Goal: Task Accomplishment & Management: Use online tool/utility

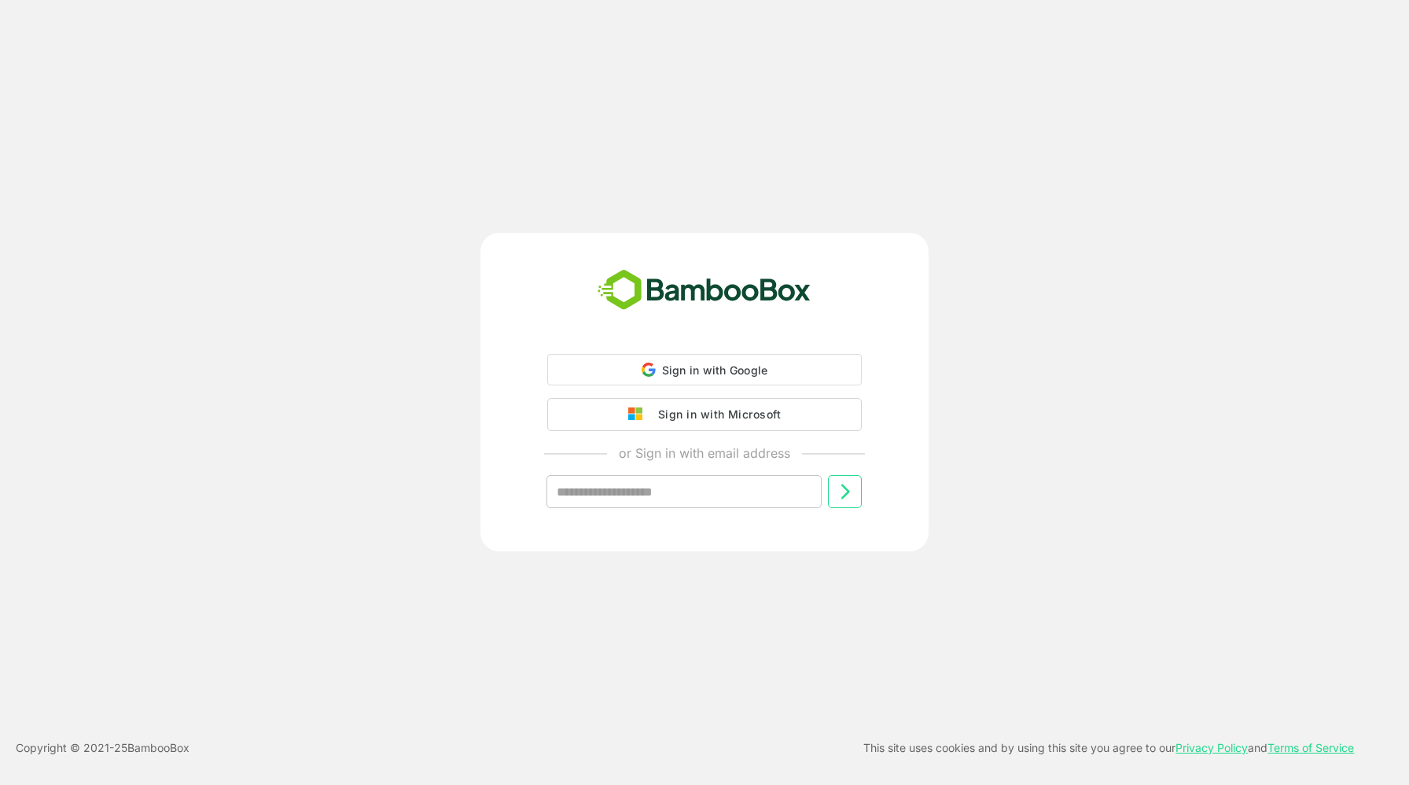
click at [689, 413] on div "Sign in with Microsoft" at bounding box center [715, 414] width 131 height 20
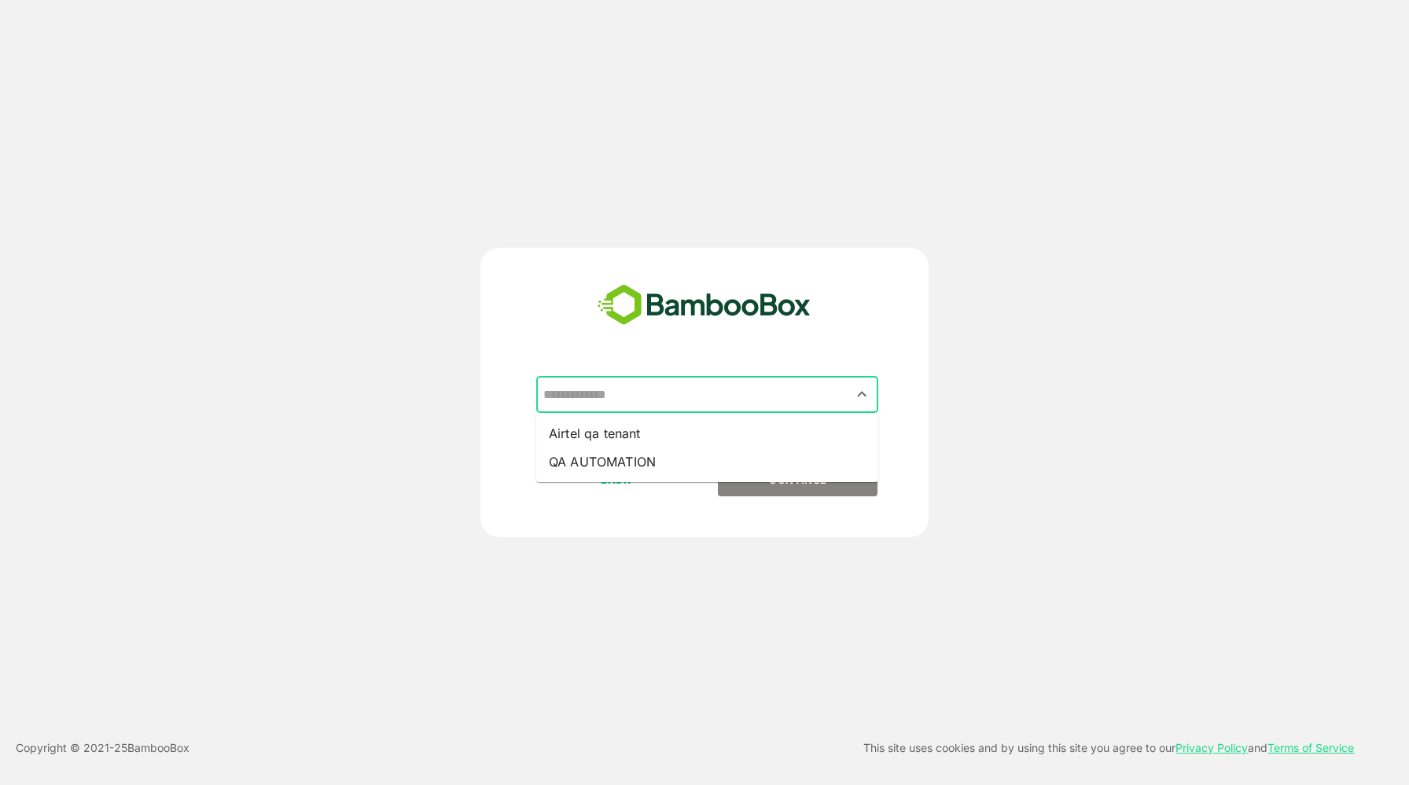
click at [757, 391] on input "text" at bounding box center [707, 395] width 336 height 30
click at [659, 453] on li "QA AUTOMATION" at bounding box center [707, 461] width 342 height 28
type input "**********"
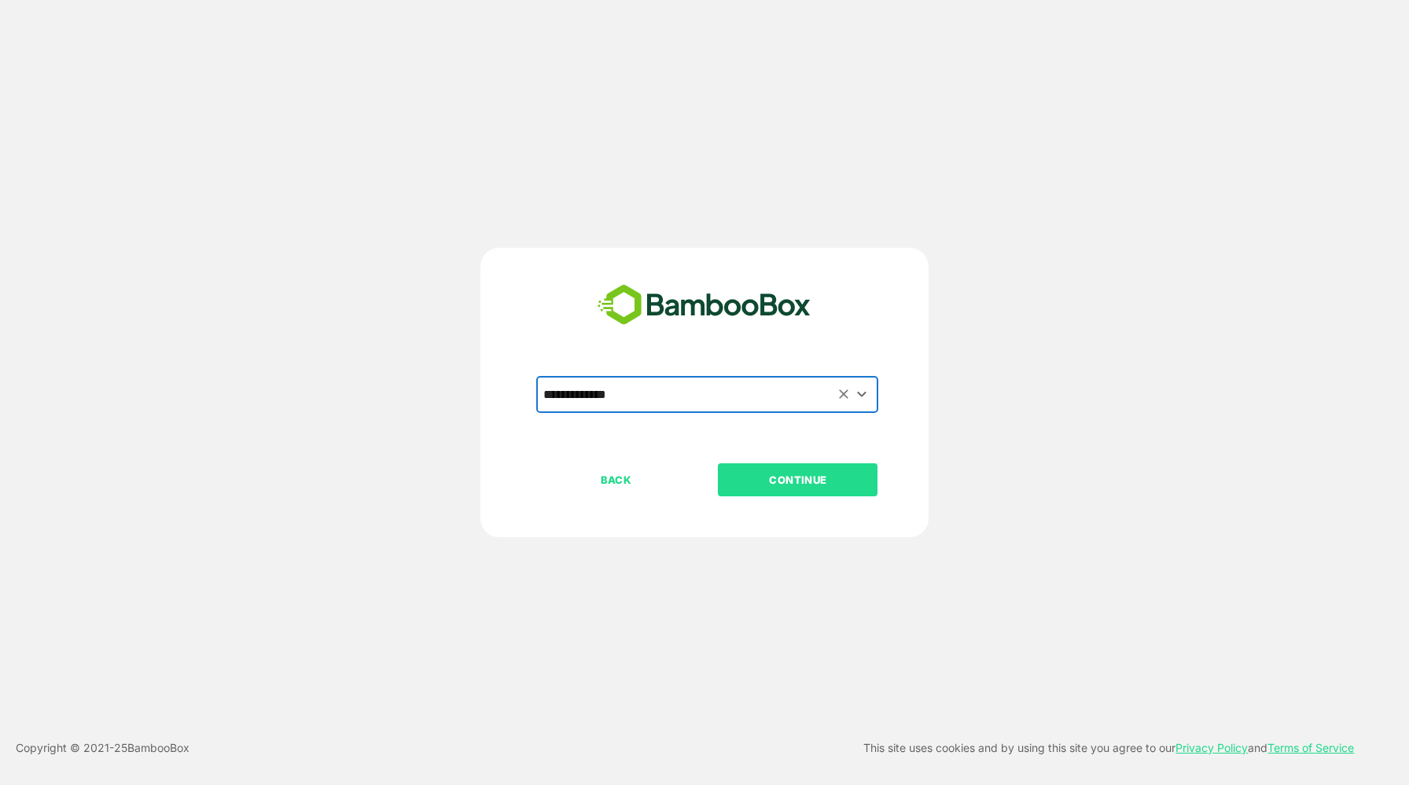
click at [782, 480] on p "CONTINUE" at bounding box center [798, 479] width 157 height 17
click at [801, 475] on p "CONTINUE" at bounding box center [798, 479] width 157 height 17
click at [784, 481] on p "CONTINUE" at bounding box center [798, 479] width 157 height 17
click at [738, 396] on input "text" at bounding box center [707, 395] width 336 height 30
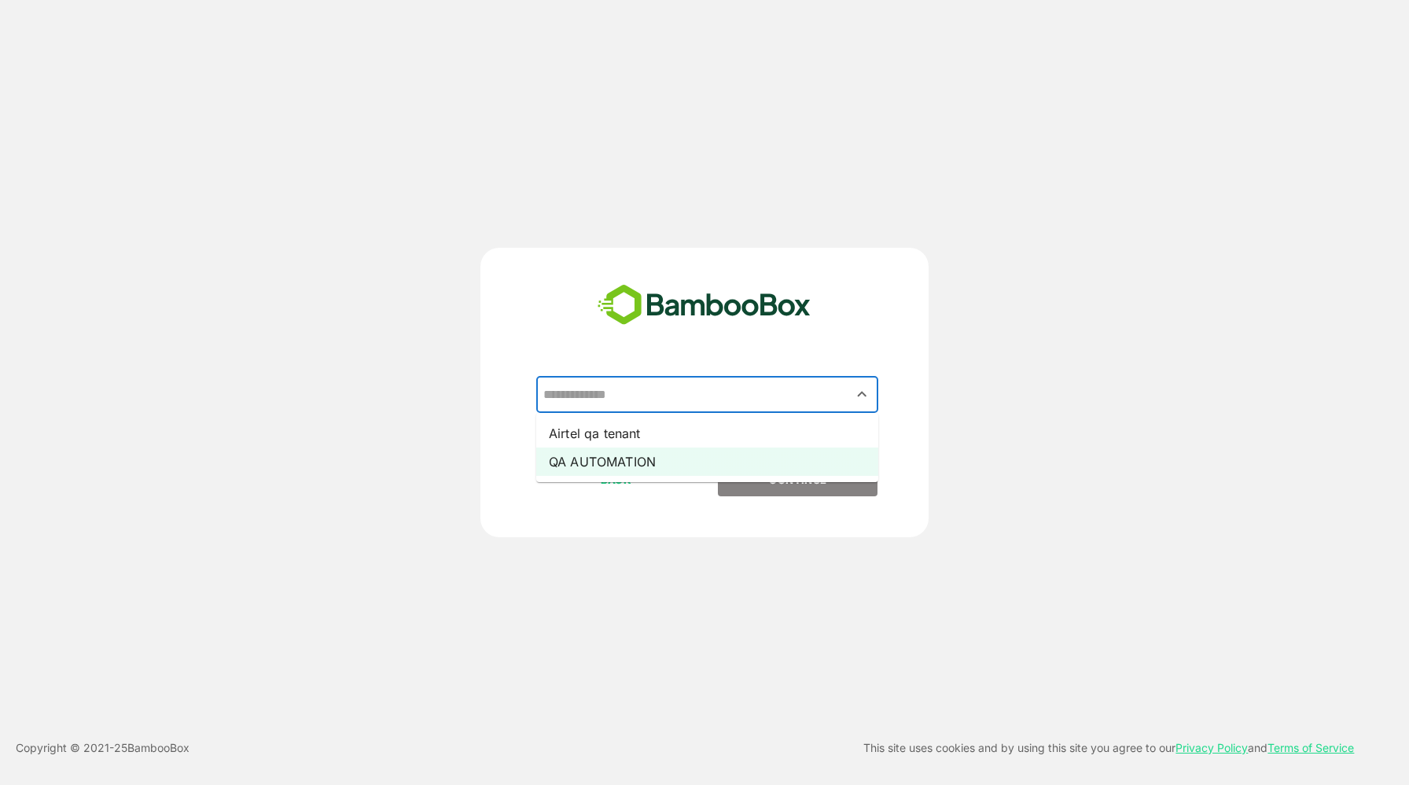
click at [643, 470] on li "QA AUTOMATION" at bounding box center [707, 461] width 342 height 28
type input "**********"
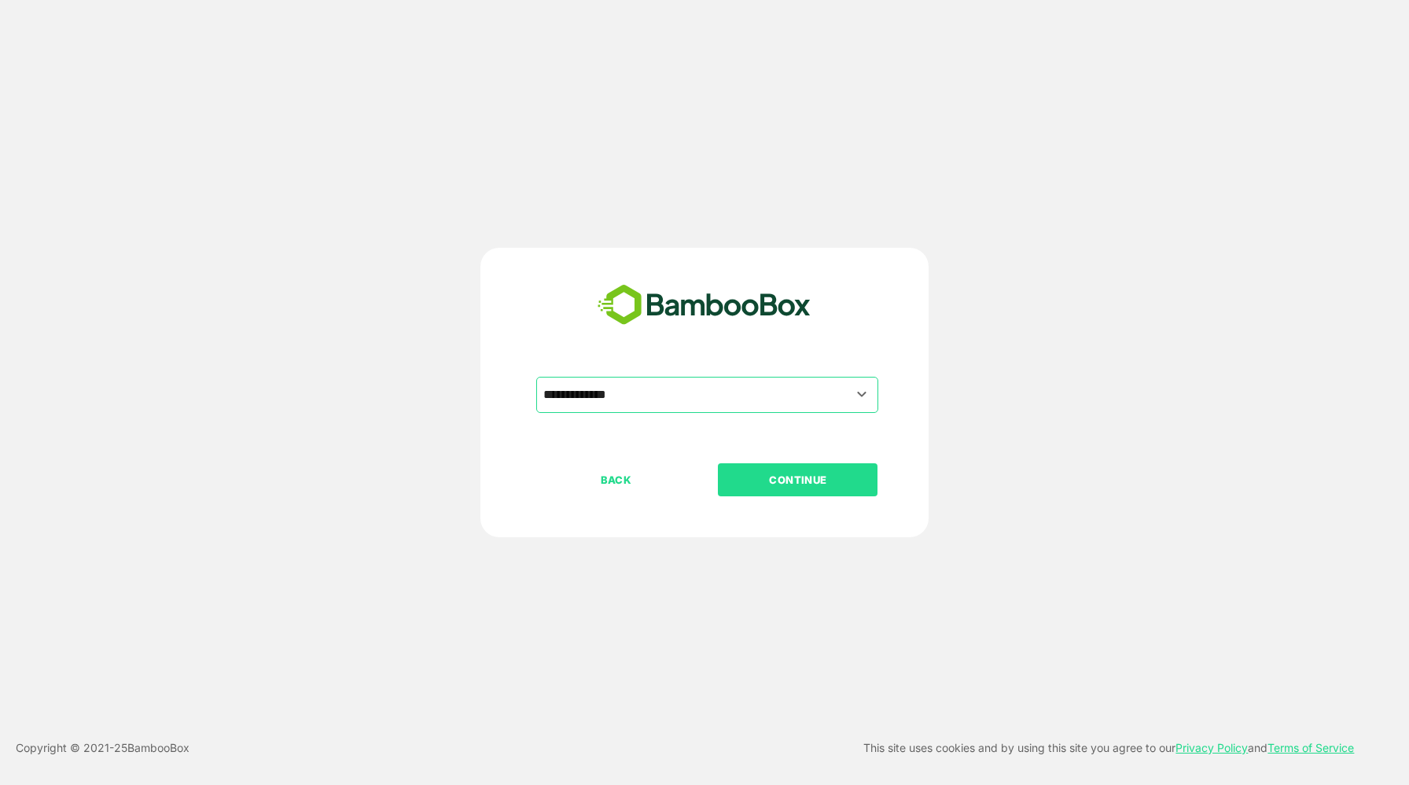
click at [747, 483] on p "CONTINUE" at bounding box center [798, 479] width 157 height 17
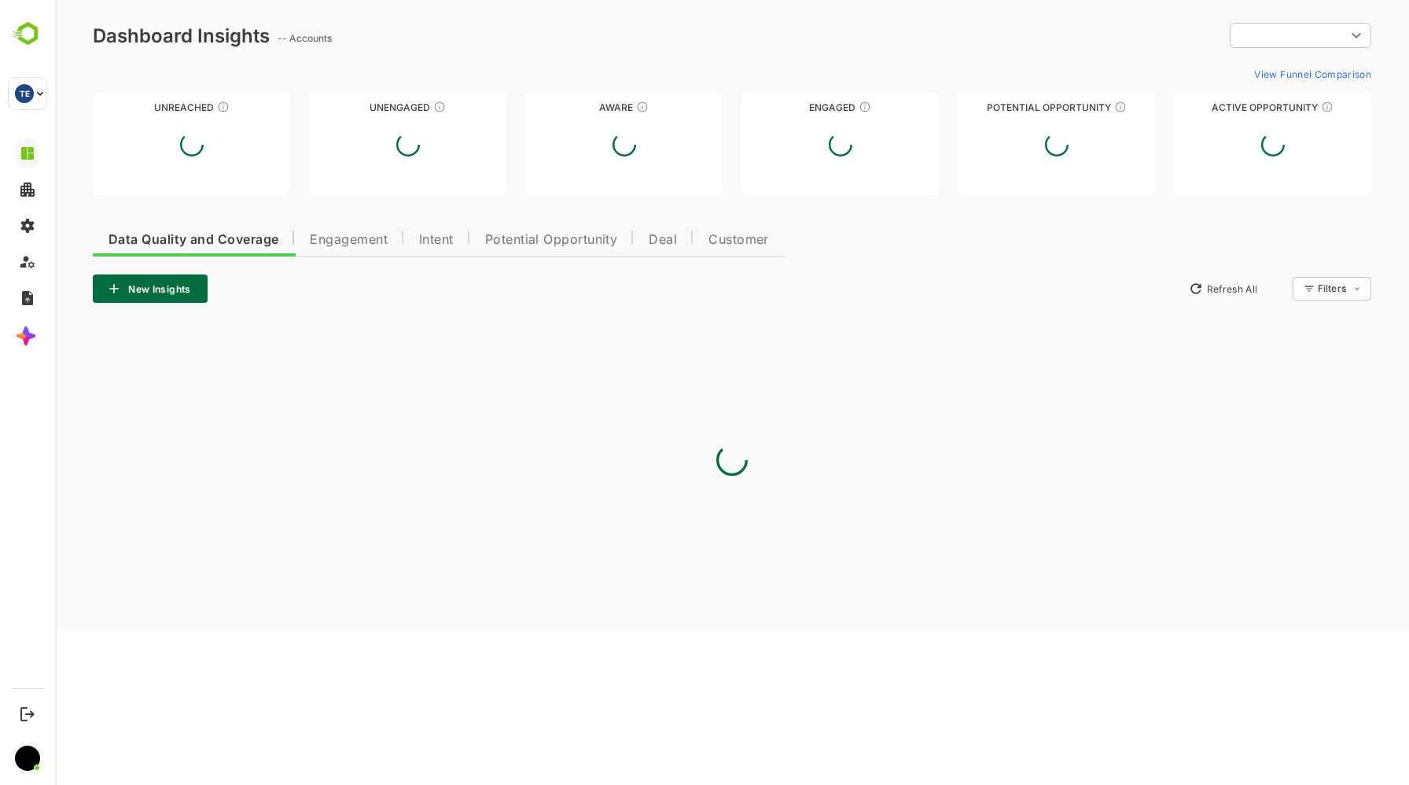
type input "**********"
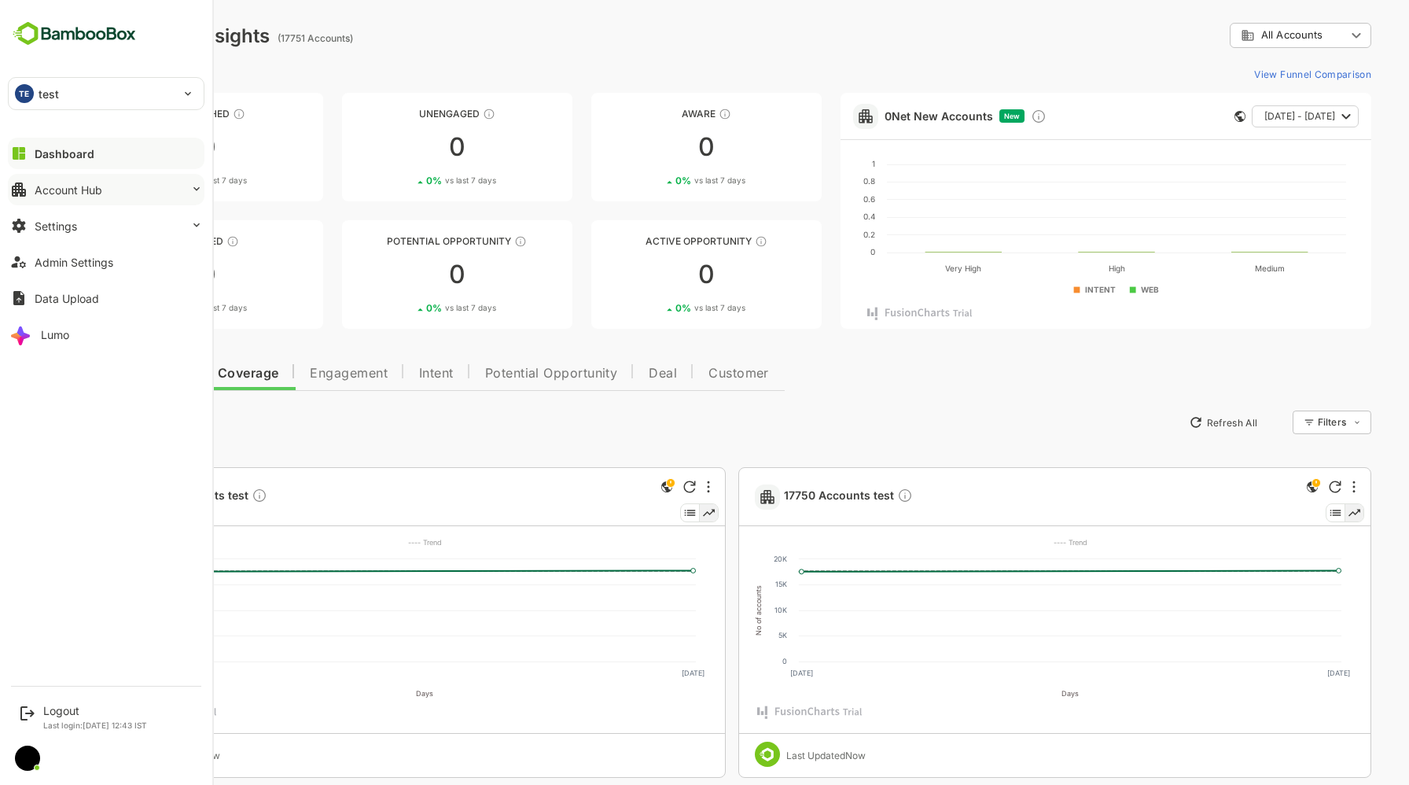
click at [45, 191] on div "Account Hub" at bounding box center [69, 189] width 68 height 13
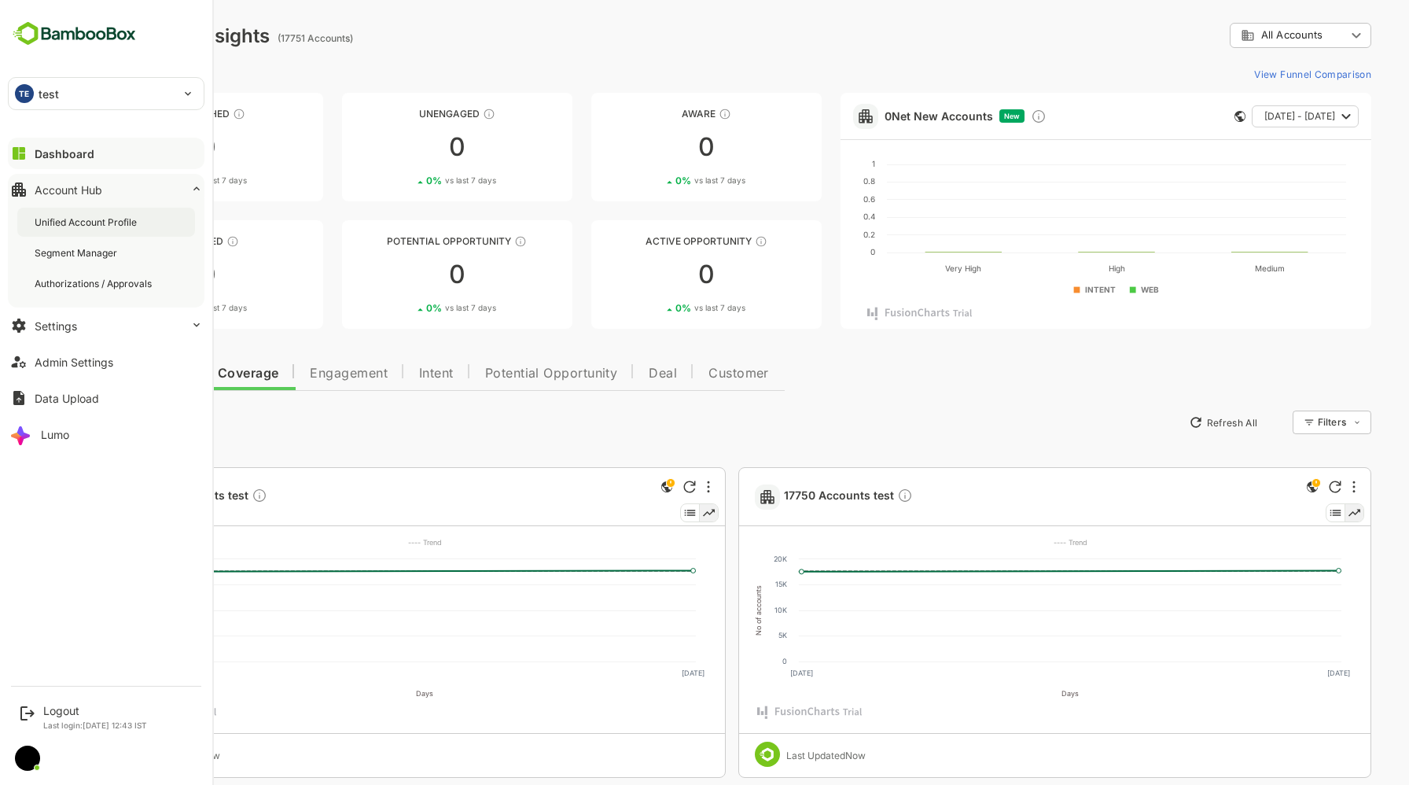
click at [58, 216] on div "Unified Account Profile" at bounding box center [87, 221] width 105 height 13
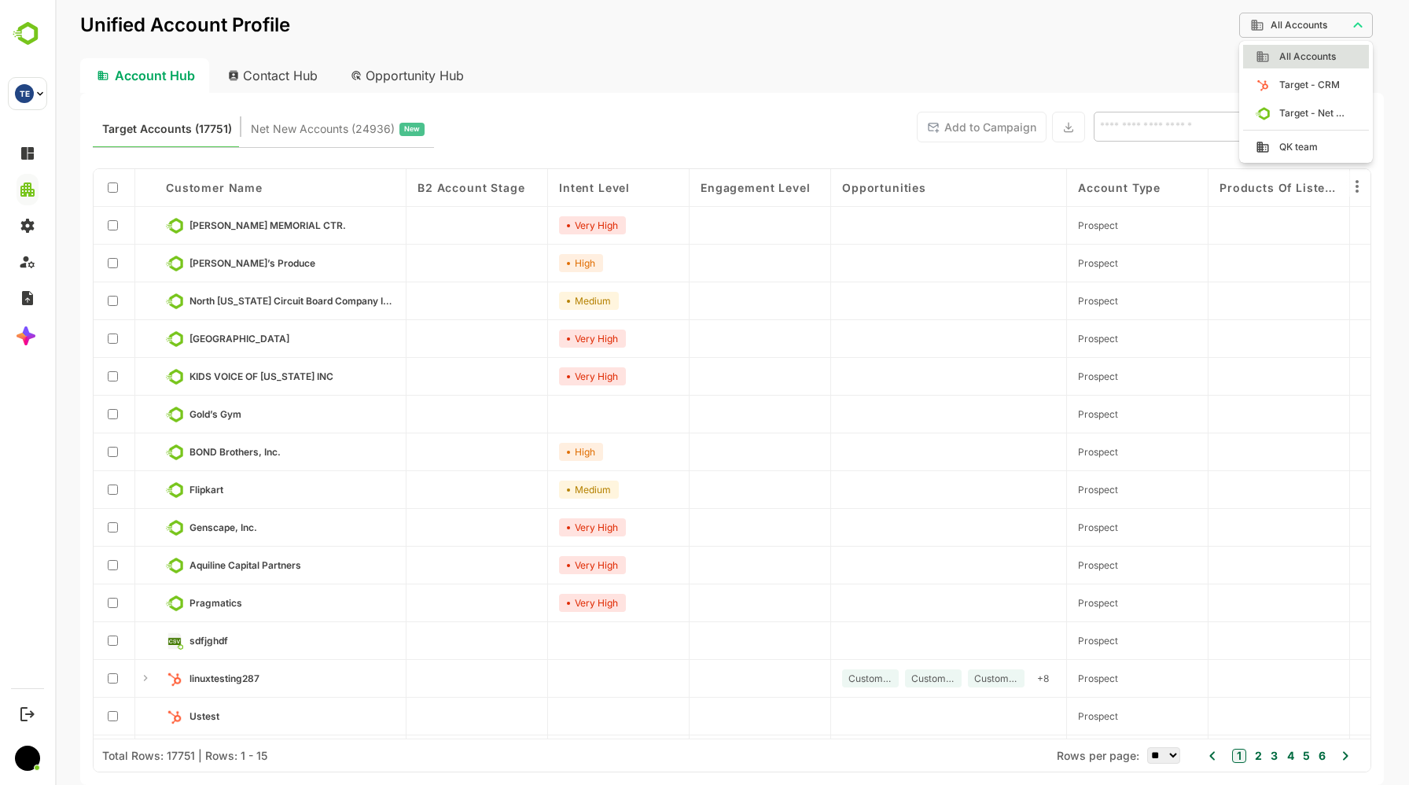
click at [1299, 28] on body "**********" at bounding box center [732, 392] width 1354 height 785
click at [283, 70] on div at bounding box center [732, 392] width 1354 height 785
click at [291, 74] on div "Contact Hub" at bounding box center [273, 75] width 116 height 35
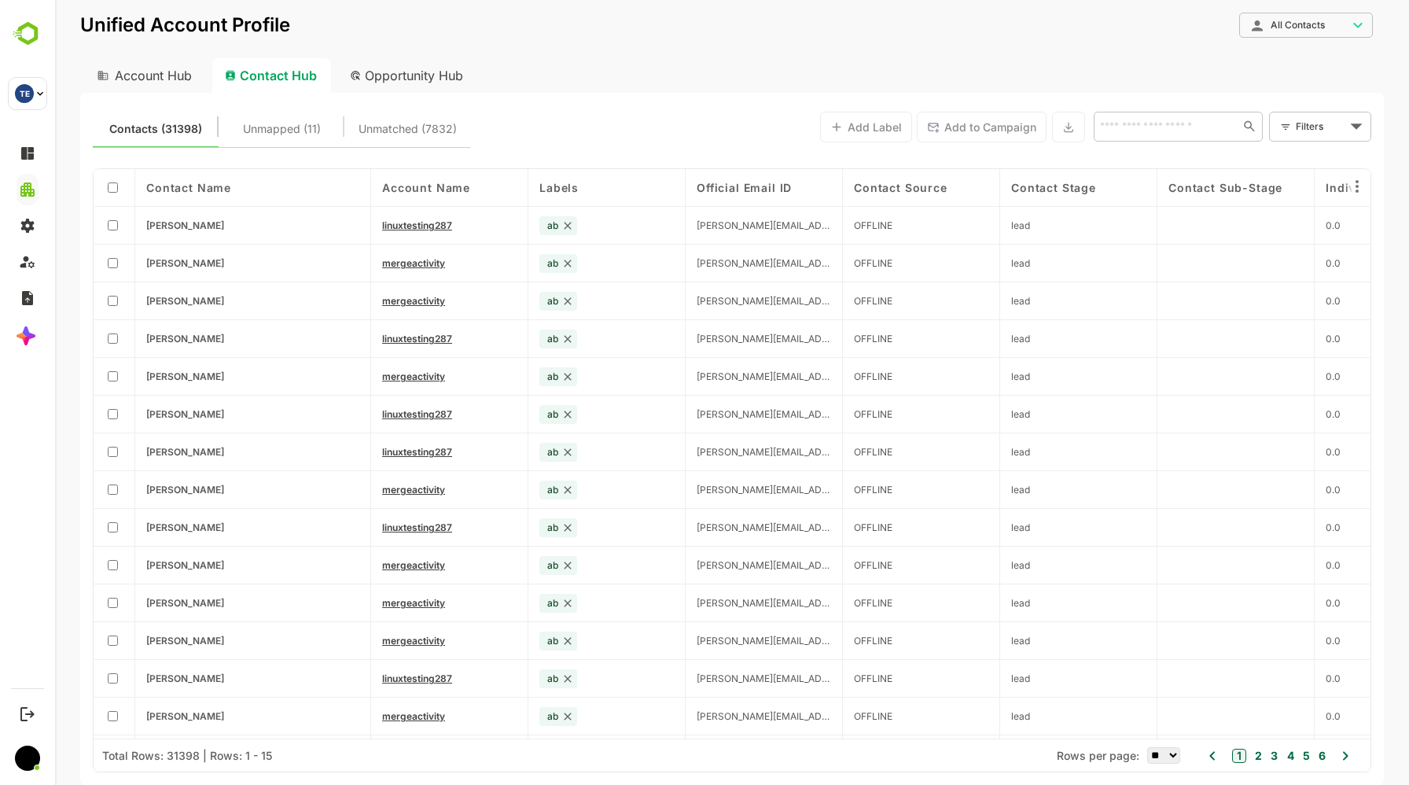
click at [408, 80] on div "Opportunity Hub" at bounding box center [407, 75] width 140 height 35
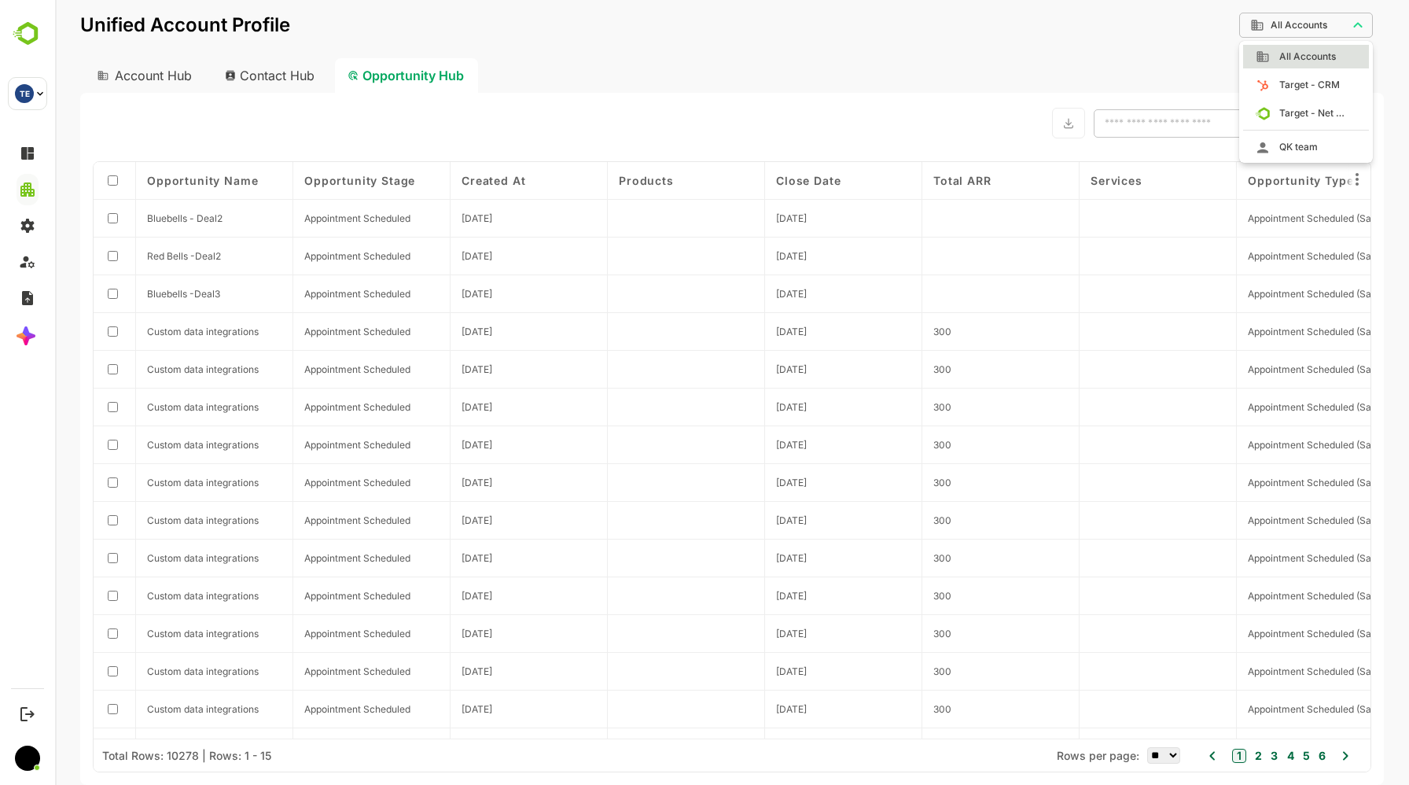
click at [1325, 28] on body "**********" at bounding box center [732, 392] width 1354 height 785
click at [242, 77] on div at bounding box center [732, 392] width 1354 height 785
click at [263, 77] on div "Contact Hub" at bounding box center [270, 75] width 116 height 35
type input "**********"
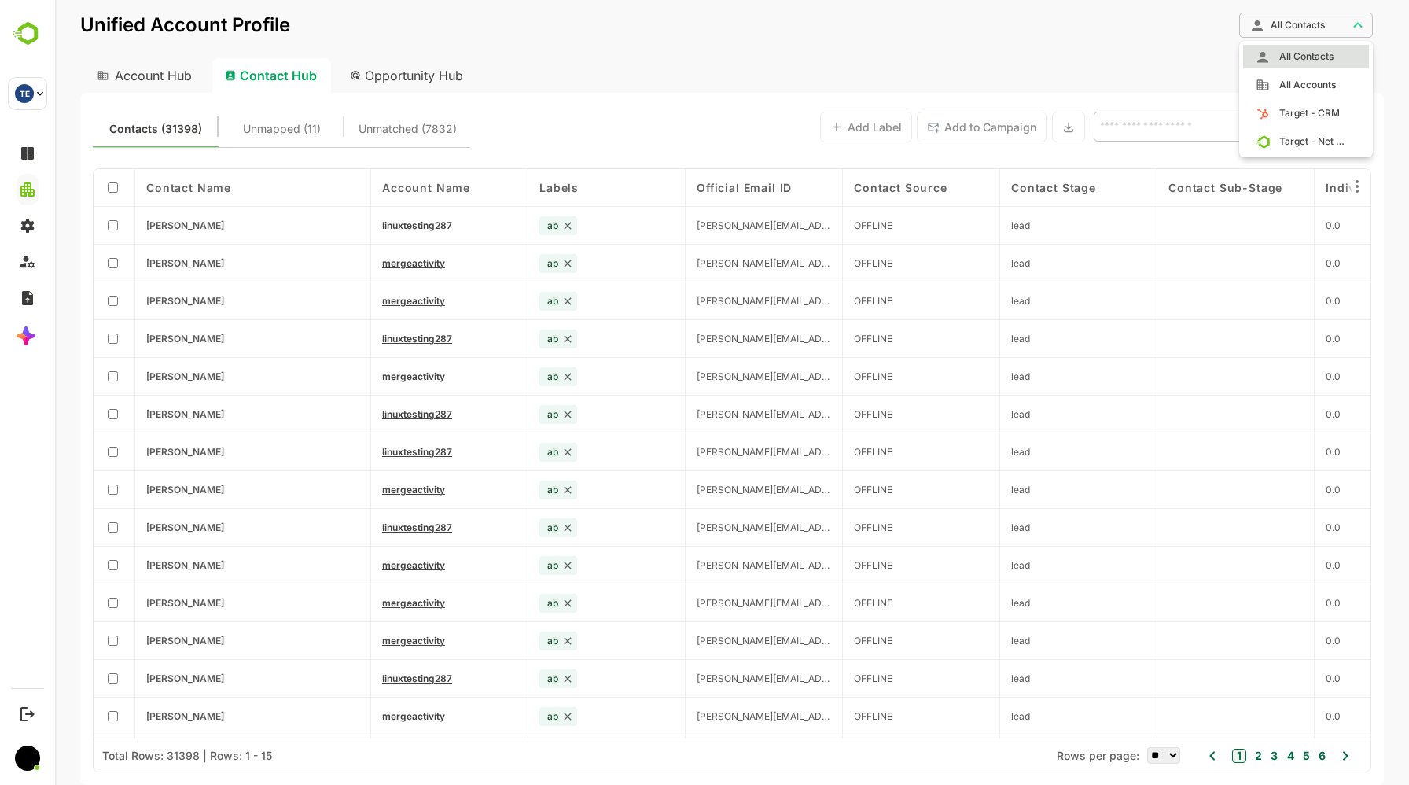
click at [1297, 24] on body "**********" at bounding box center [732, 392] width 1354 height 785
click at [776, 49] on div at bounding box center [732, 392] width 1354 height 785
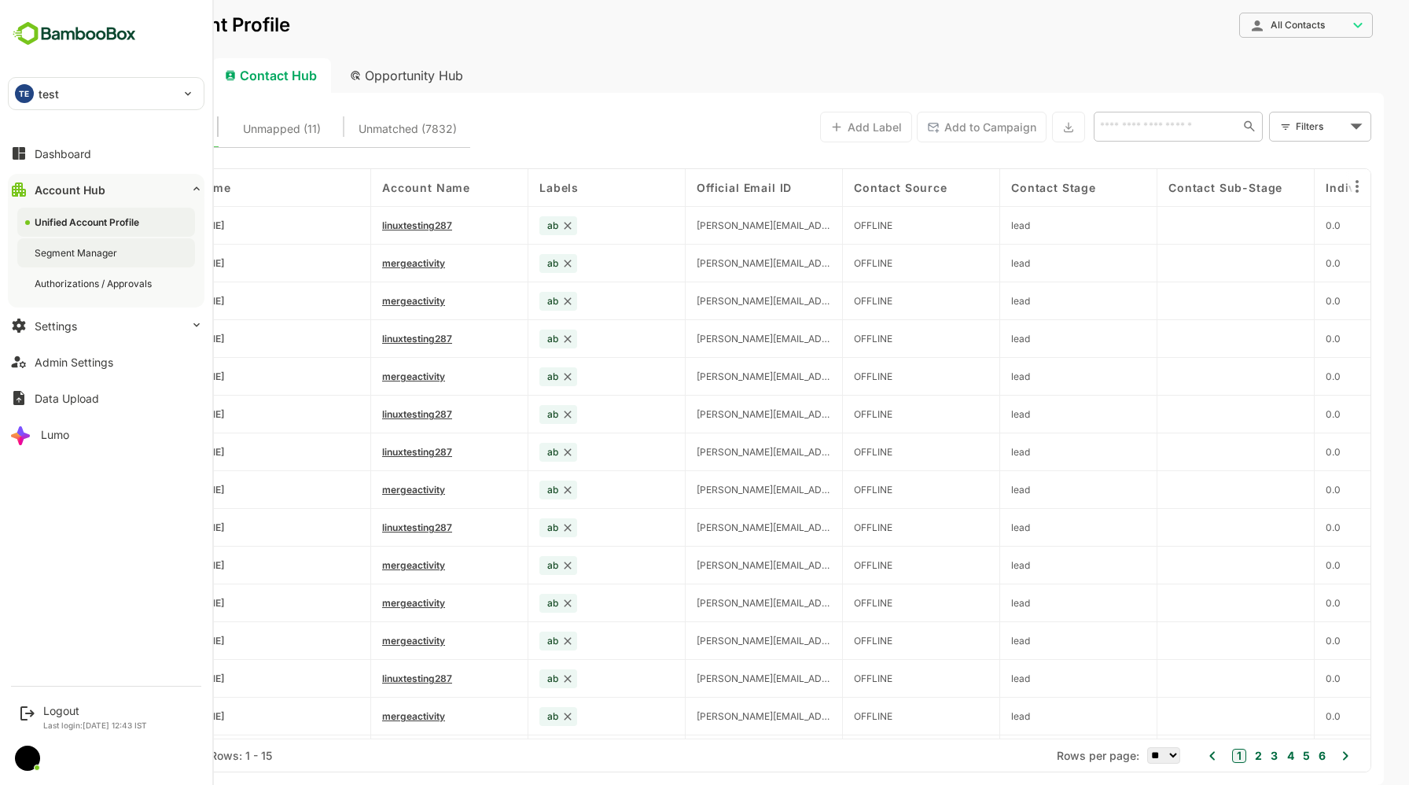
click at [84, 246] on div "Segment Manager" at bounding box center [78, 252] width 86 height 13
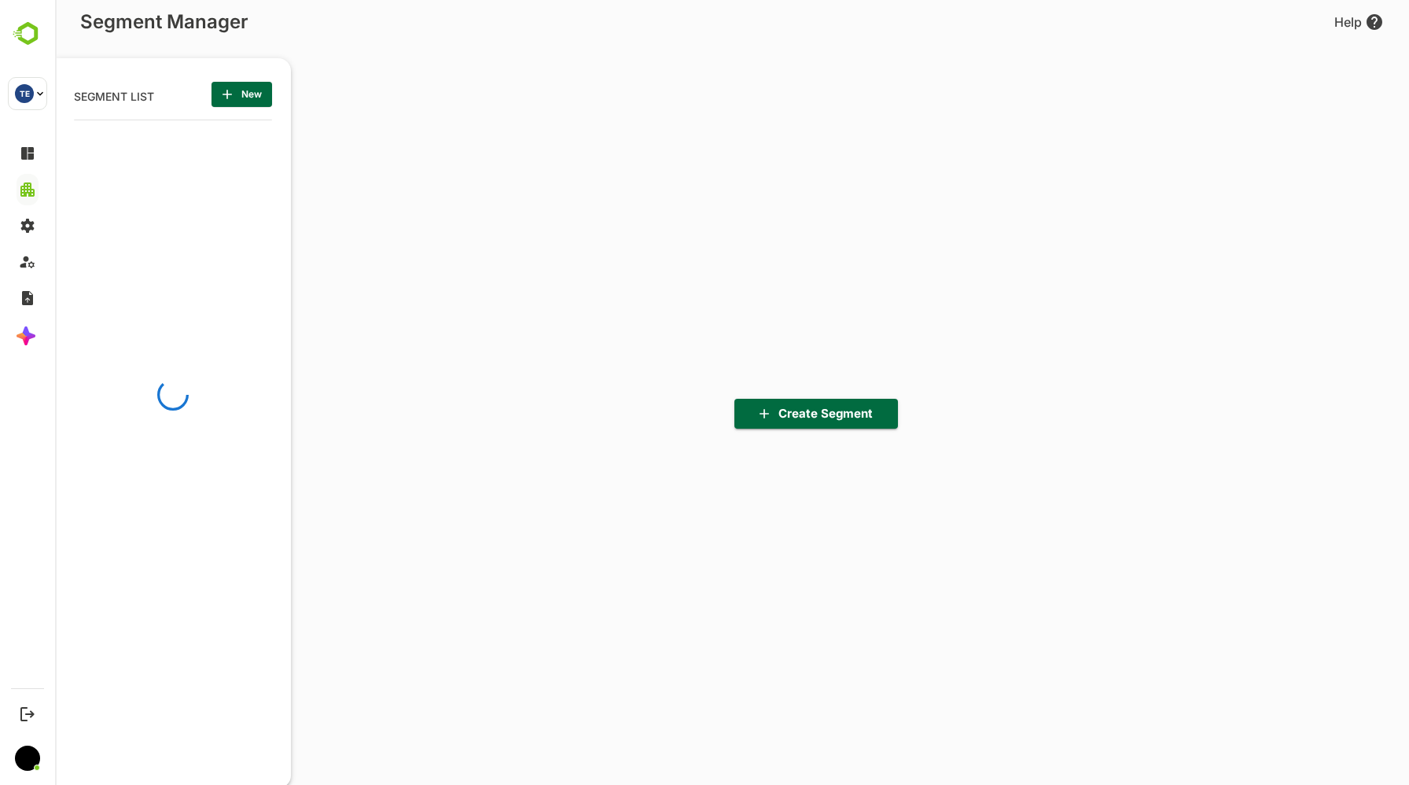
scroll to position [545, 194]
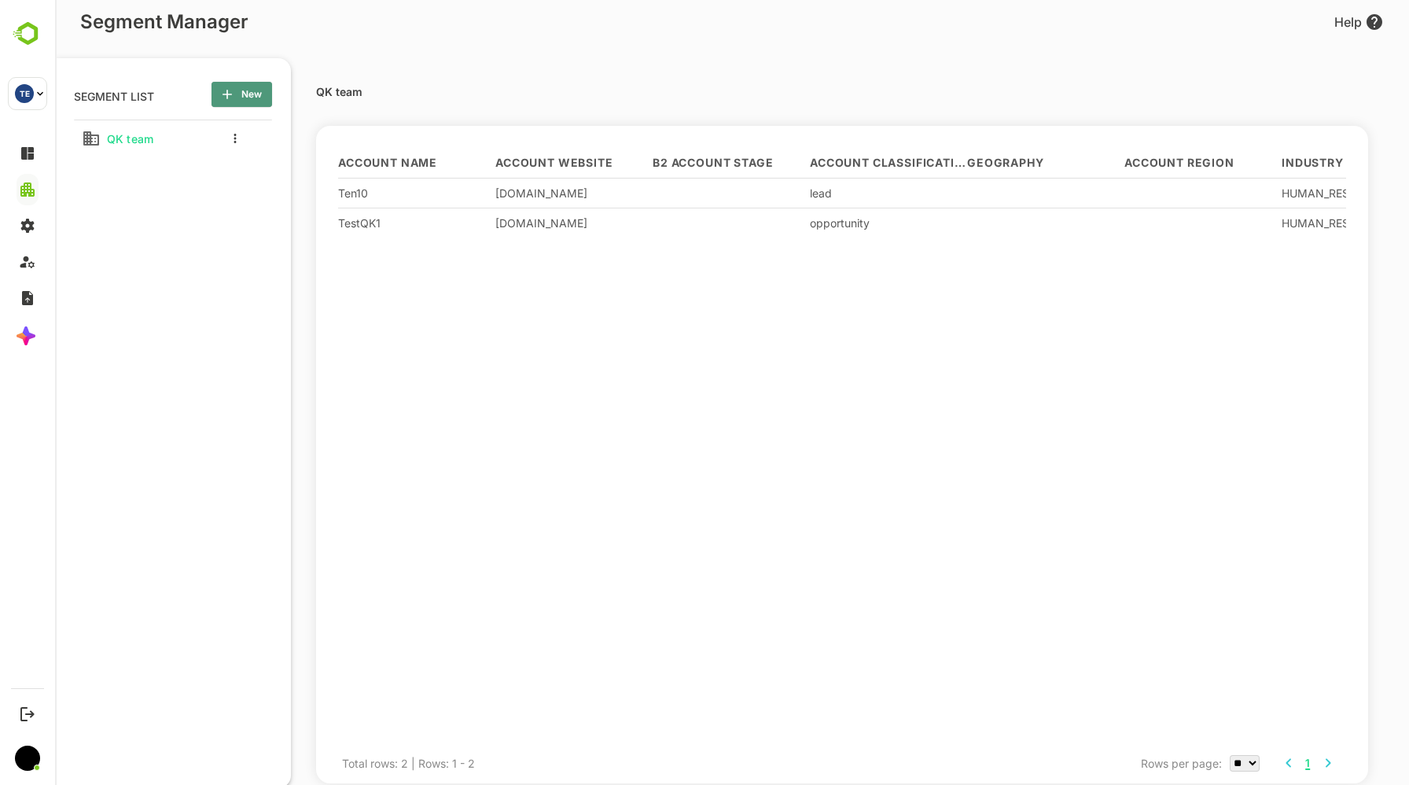
click at [259, 97] on span "New" at bounding box center [241, 94] width 35 height 20
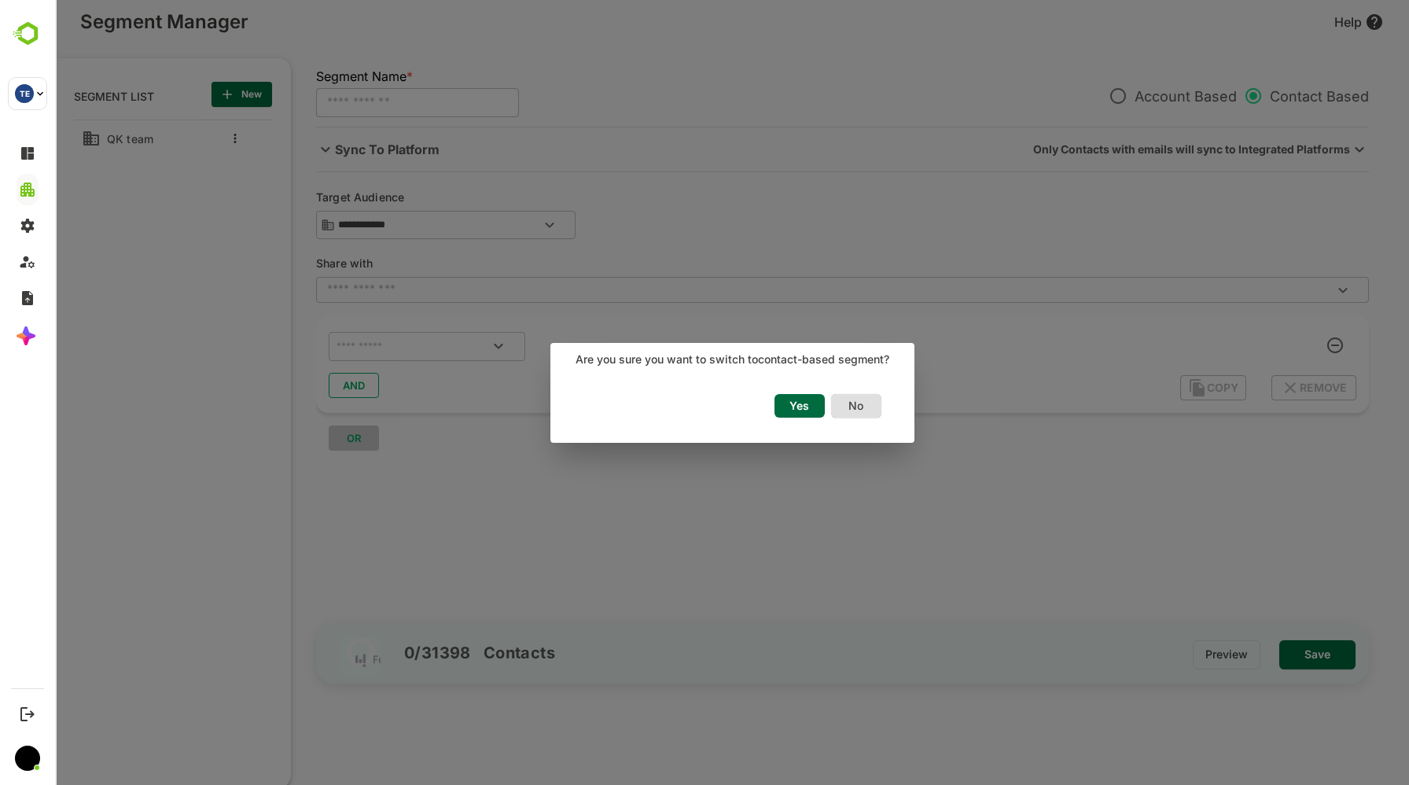
click at [813, 404] on span "Yes" at bounding box center [799, 406] width 35 height 20
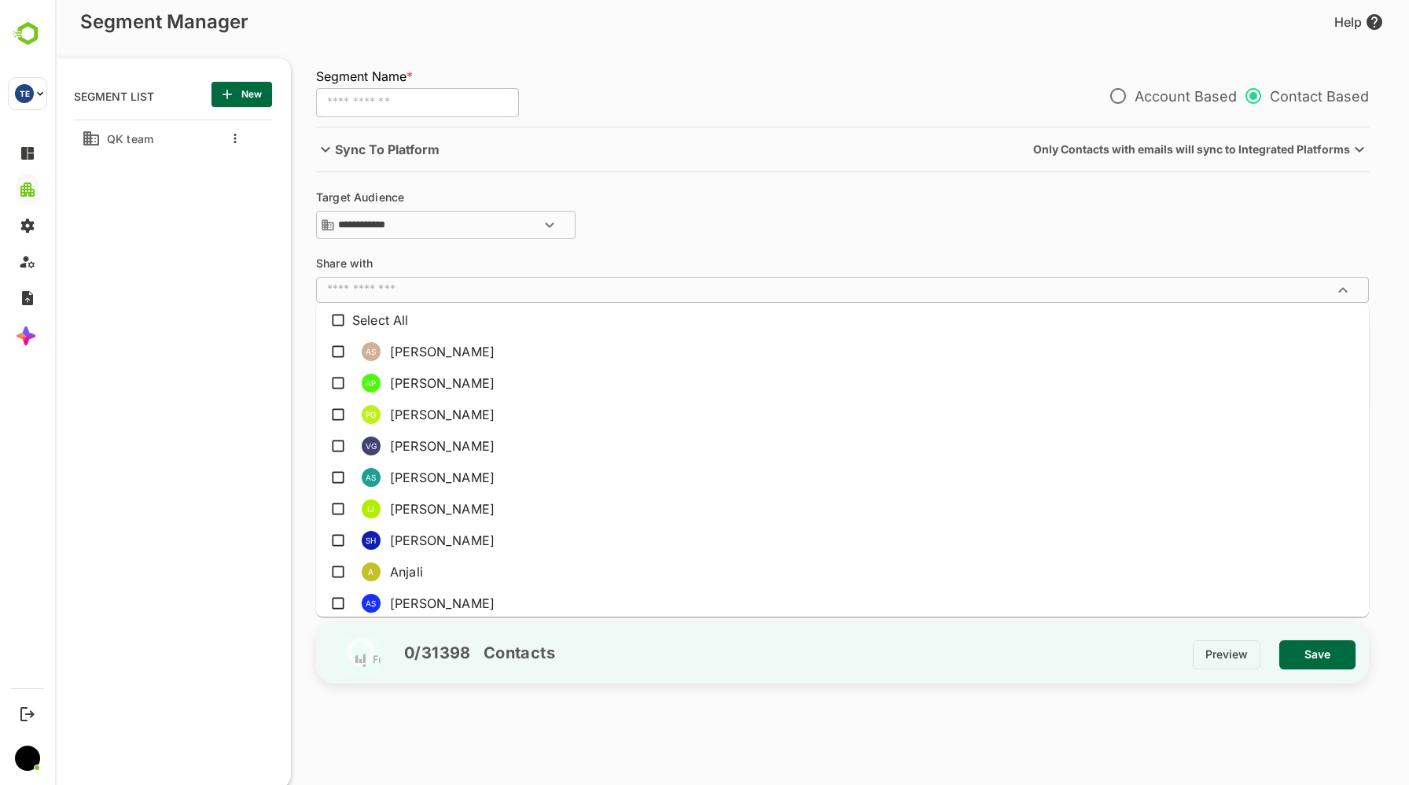
click at [455, 289] on input "text" at bounding box center [830, 290] width 1018 height 16
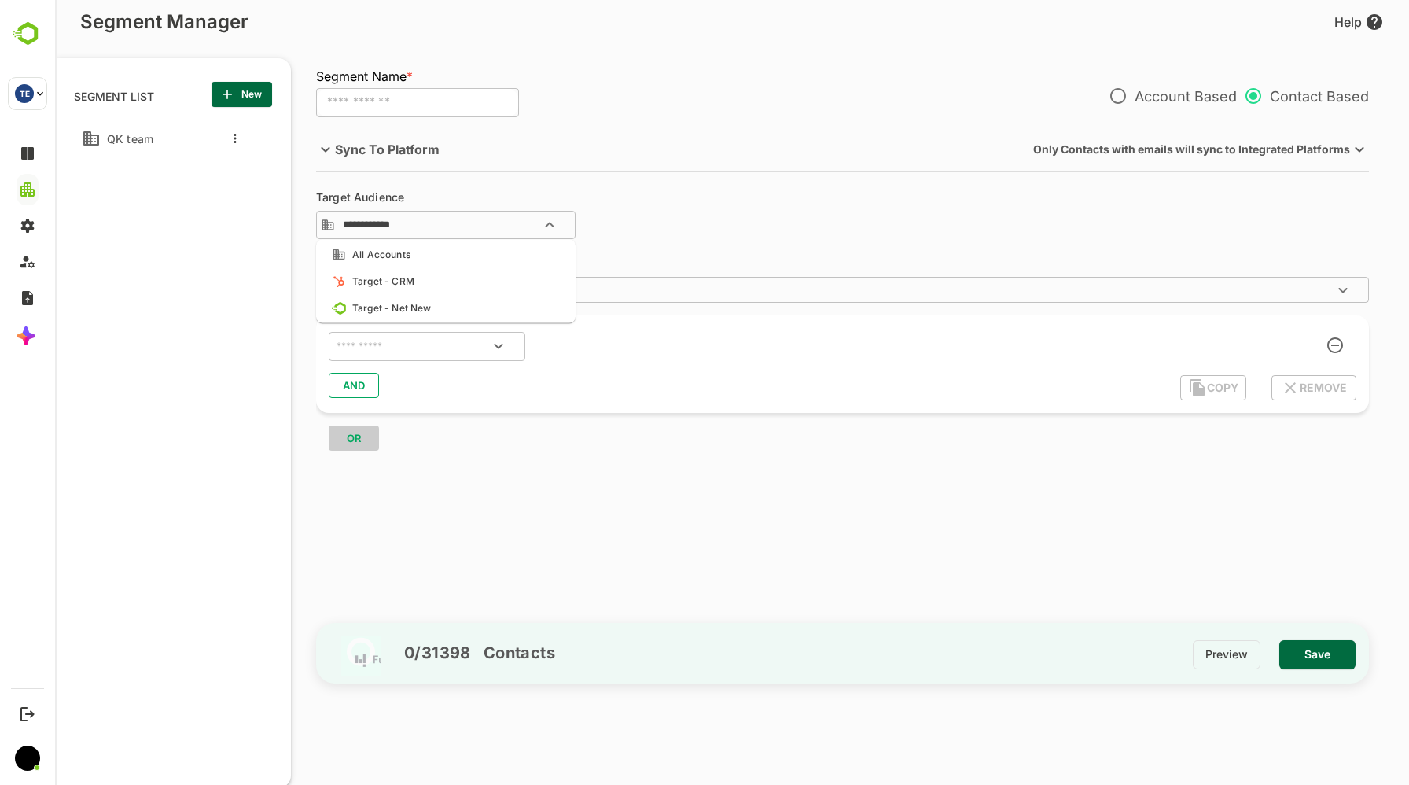
click at [481, 226] on input "**********" at bounding box center [455, 224] width 231 height 19
click at [436, 95] on input "text" at bounding box center [417, 103] width 203 height 30
type input "*******"
click at [675, 477] on div "**********" at bounding box center [850, 370] width 1069 height 487
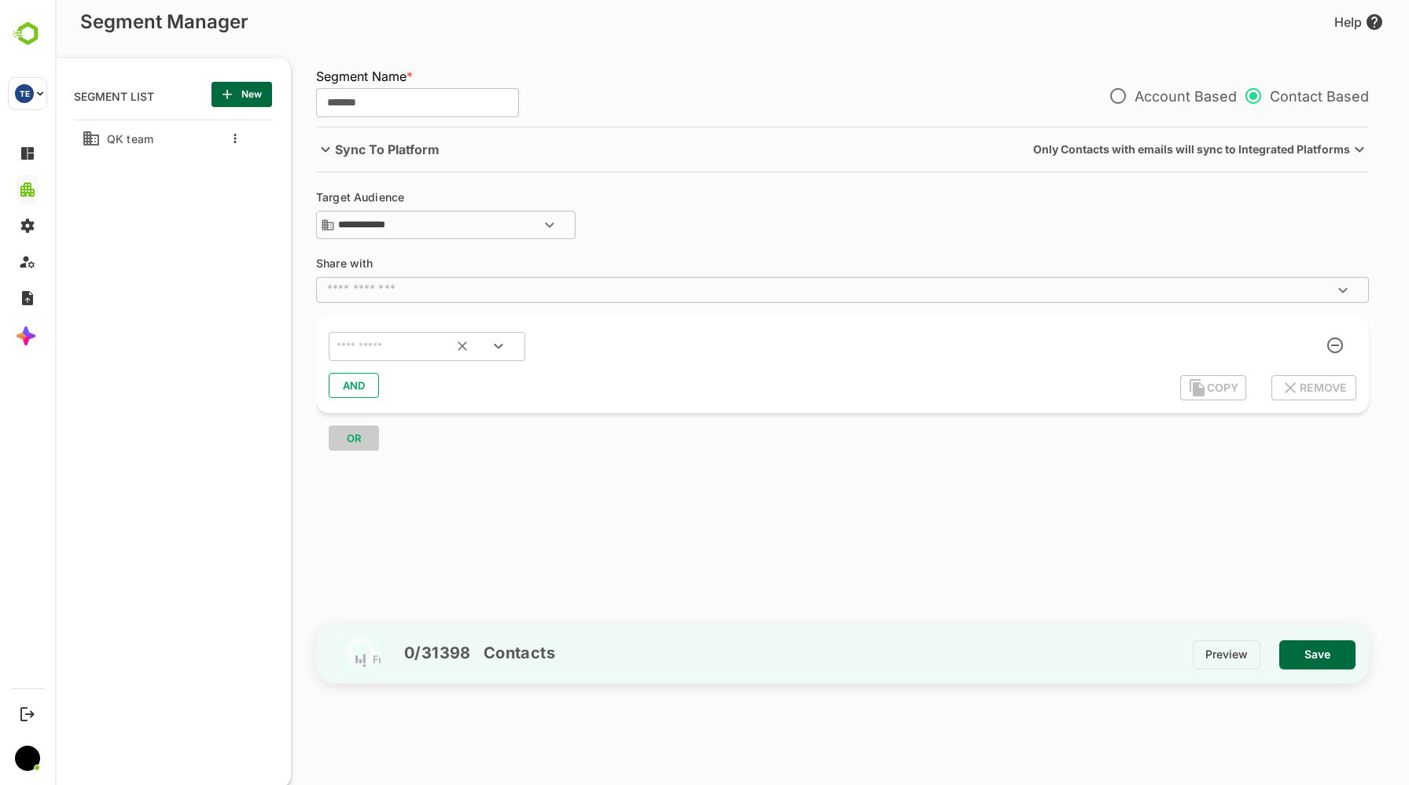
click at [414, 333] on div "​" at bounding box center [427, 347] width 197 height 30
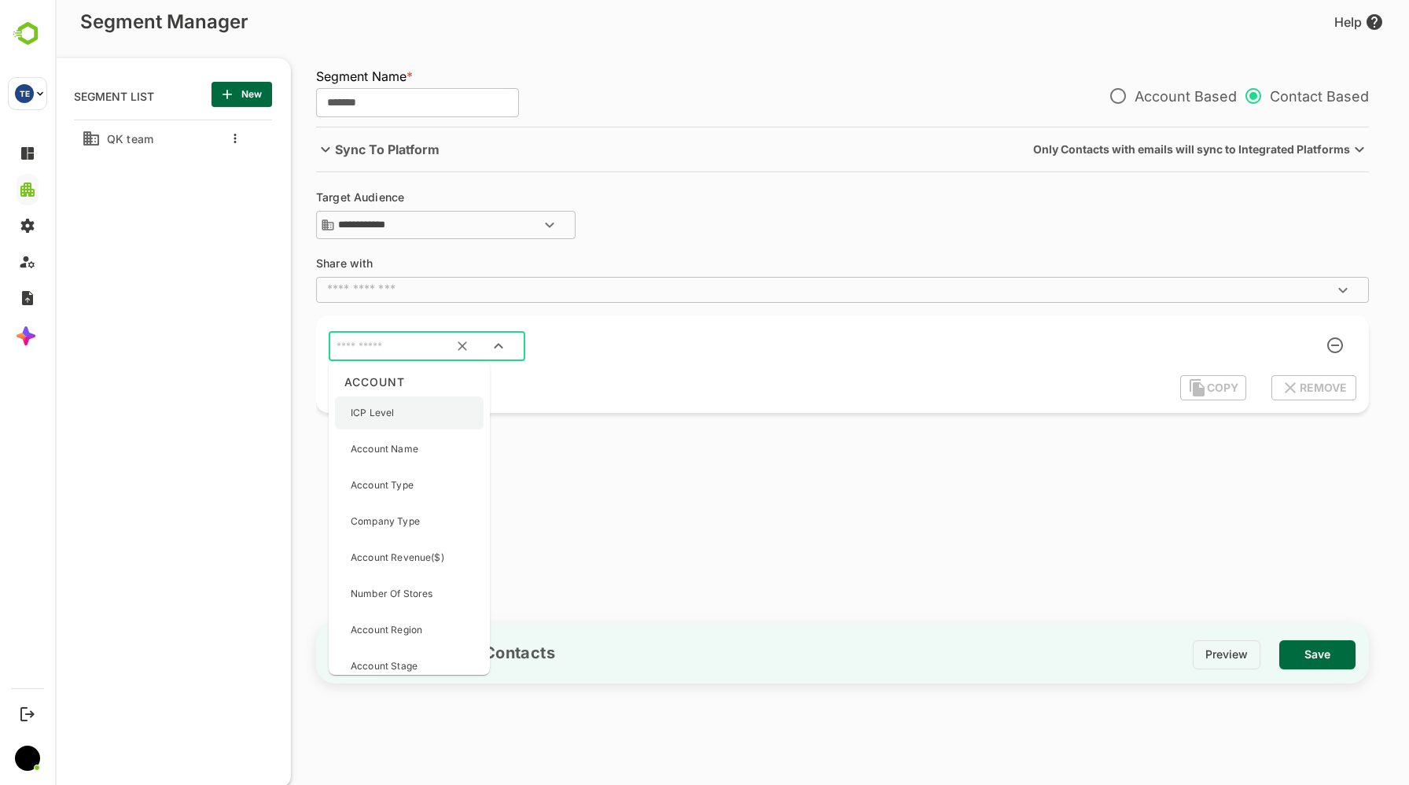
click at [391, 416] on p "ICP Level" at bounding box center [372, 413] width 43 height 14
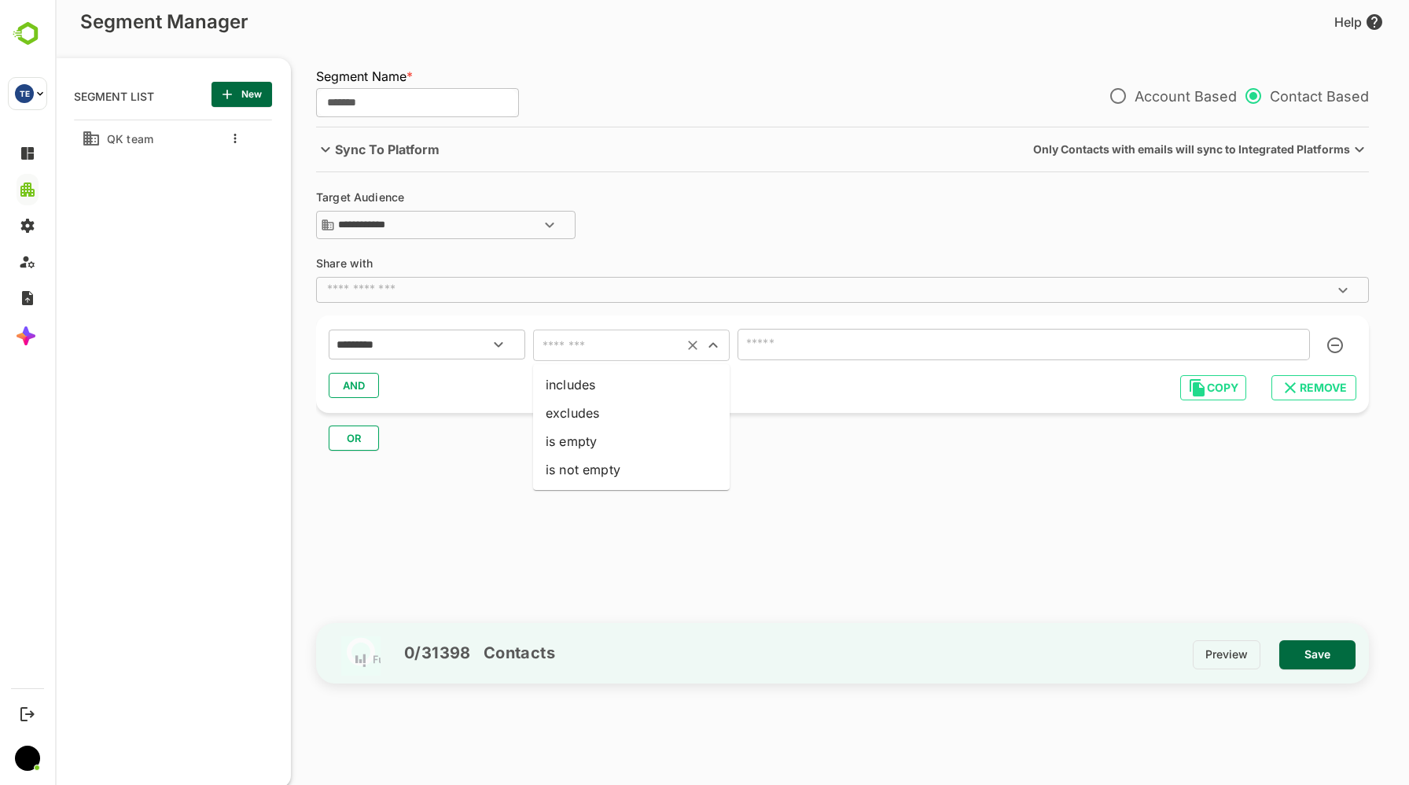
click at [606, 352] on input "text" at bounding box center [608, 345] width 141 height 22
click at [579, 462] on li "is not empty" at bounding box center [631, 469] width 197 height 28
type input "**********"
click at [1335, 657] on span "Save" at bounding box center [1317, 654] width 51 height 20
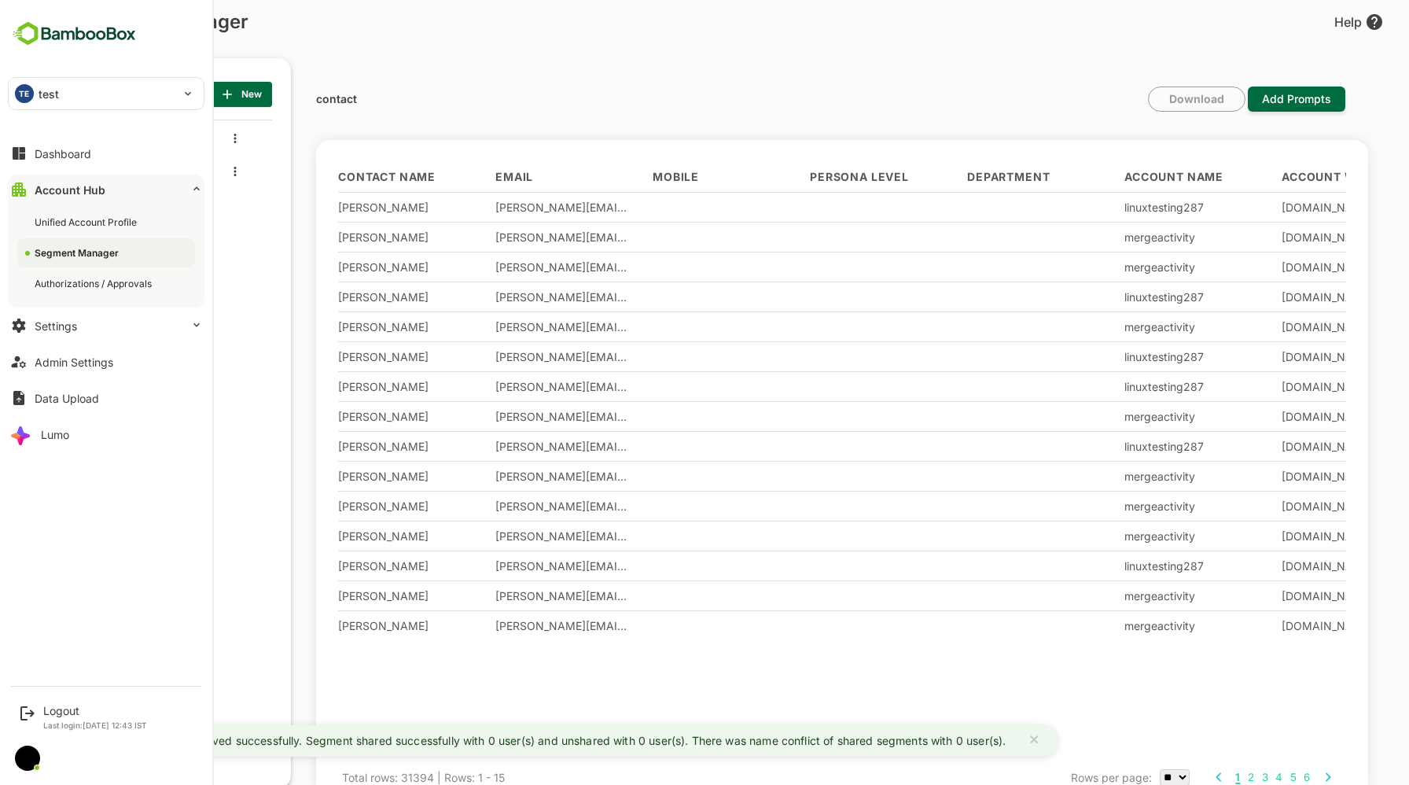
click at [59, 39] on img at bounding box center [74, 34] width 133 height 30
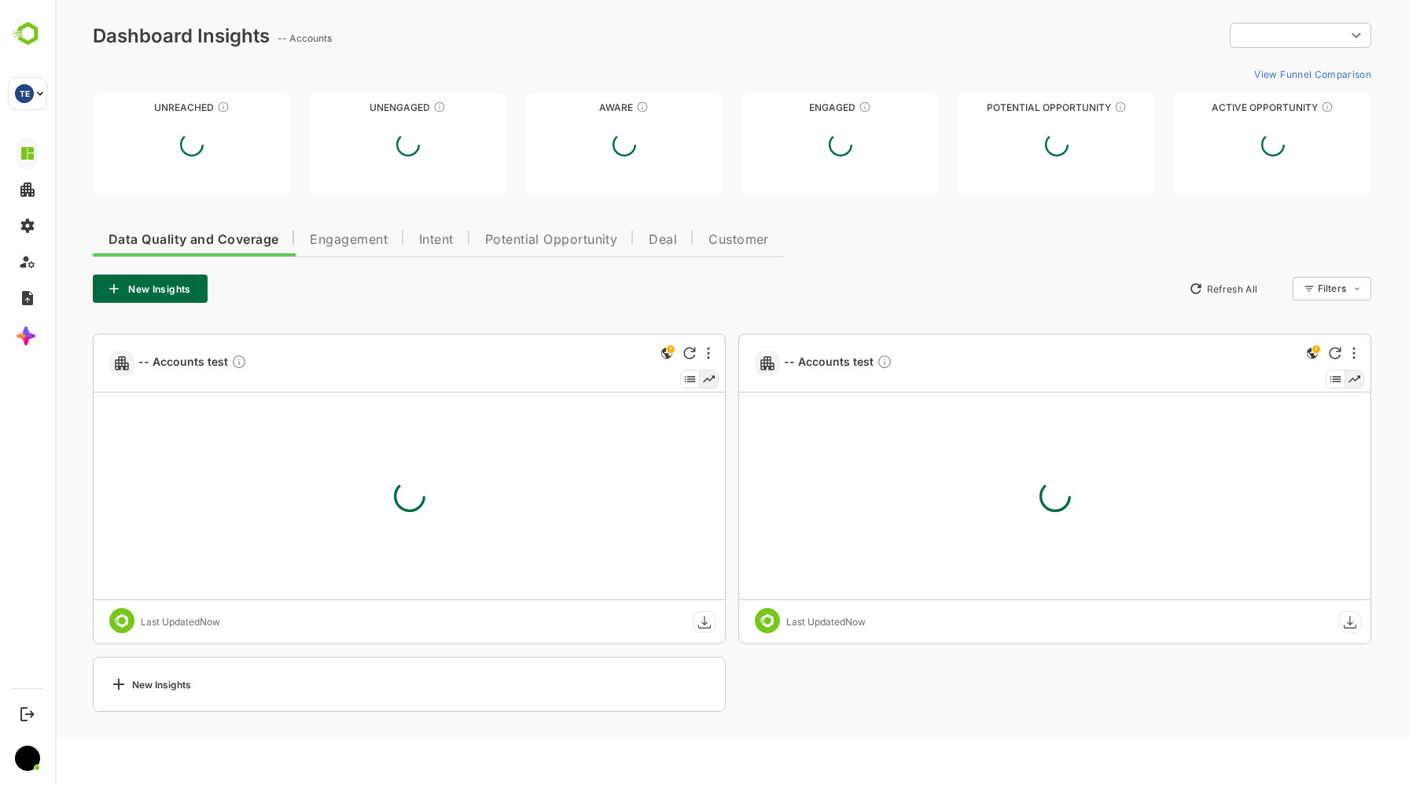
type input "**********"
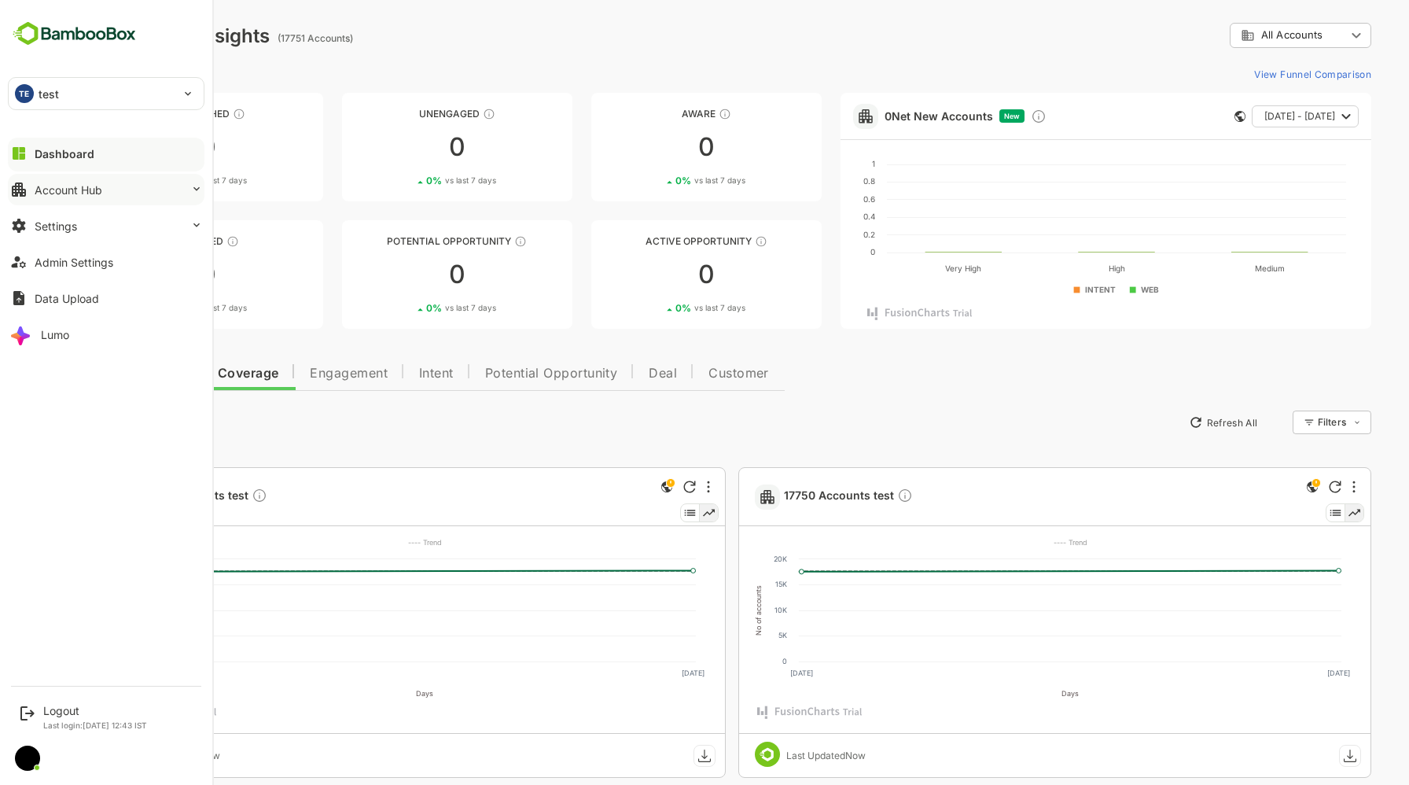
click at [72, 190] on div "Account Hub" at bounding box center [69, 189] width 68 height 13
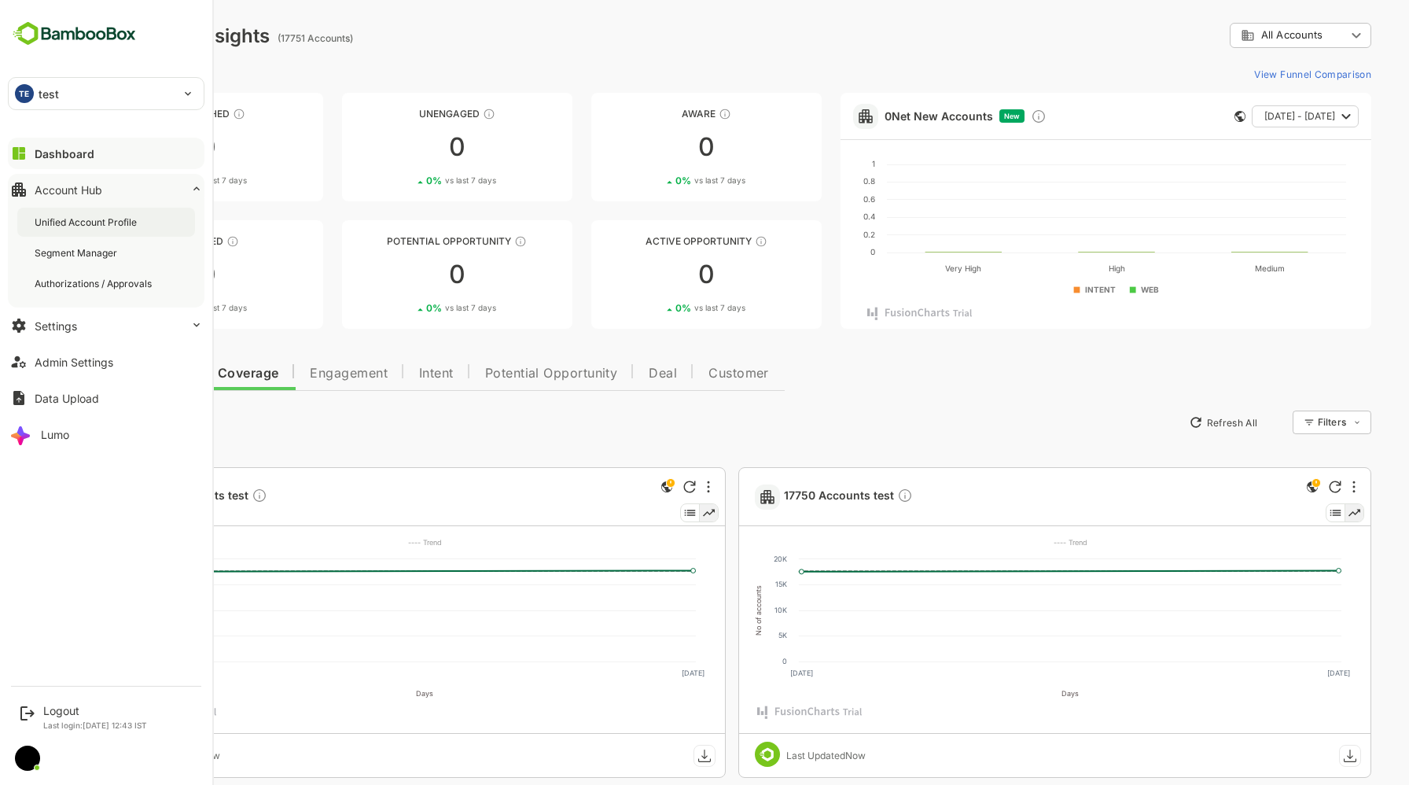
click at [79, 226] on div "Unified Account Profile" at bounding box center [87, 221] width 105 height 13
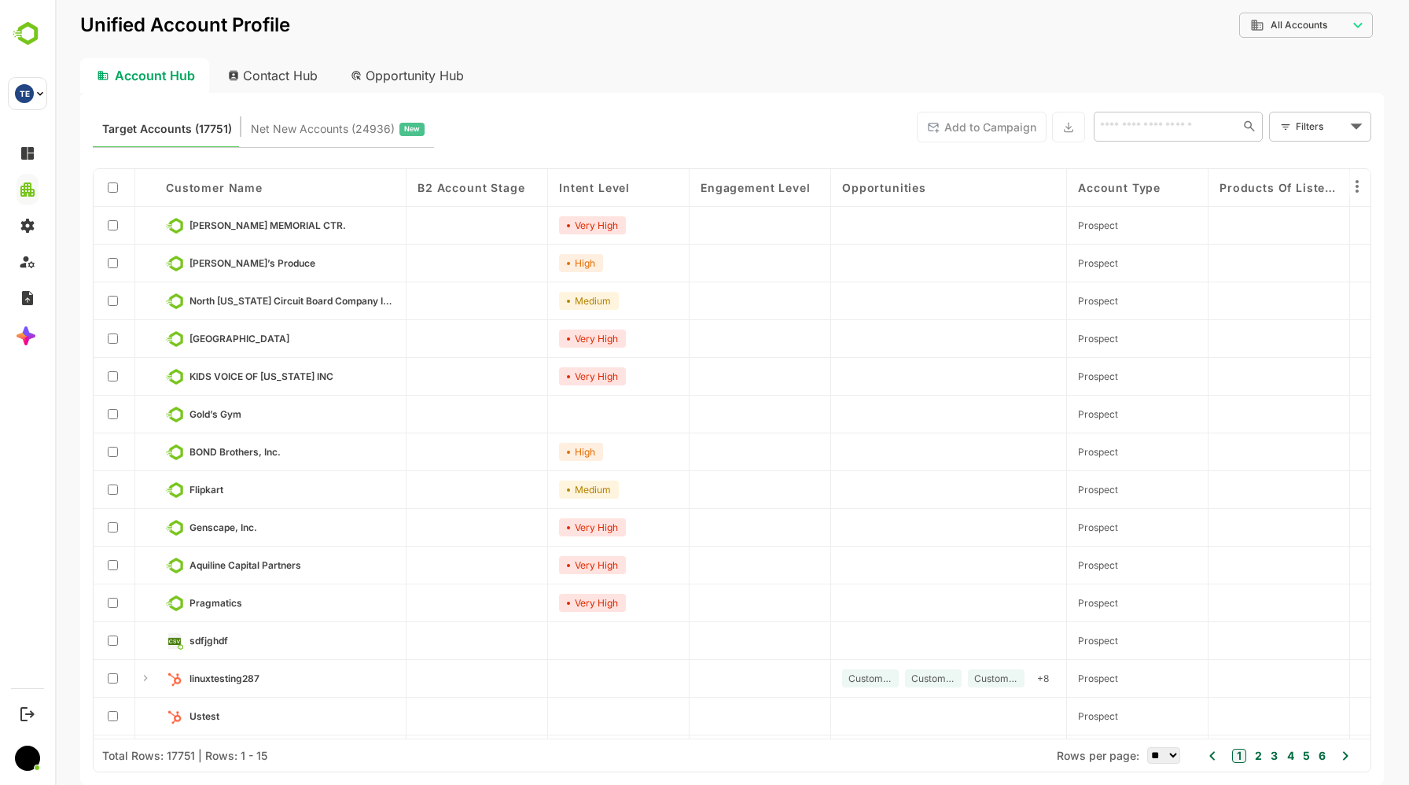
click at [418, 68] on div "Opportunity Hub" at bounding box center [408, 75] width 140 height 35
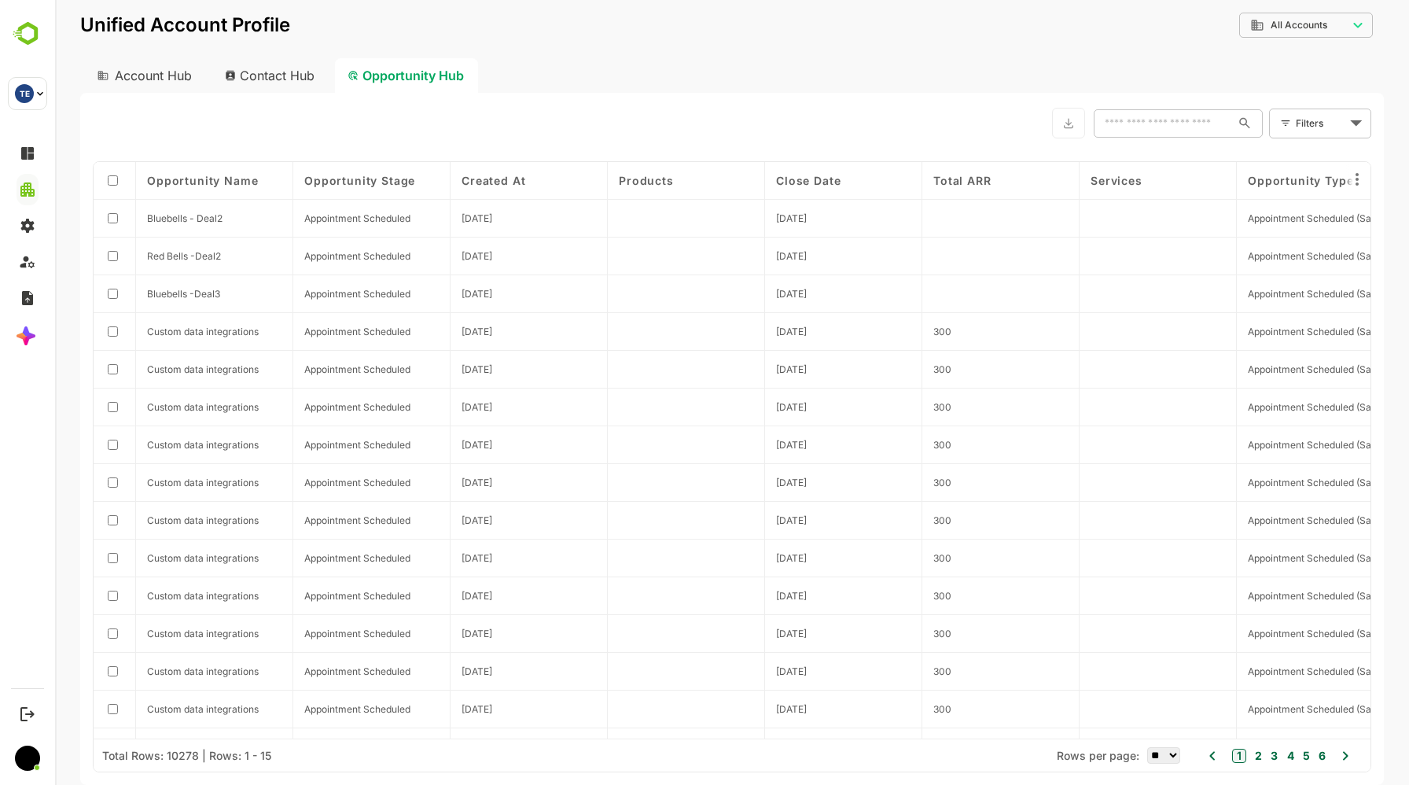
click at [1270, 28] on body "**********" at bounding box center [732, 392] width 1354 height 785
click at [266, 78] on div at bounding box center [732, 392] width 1354 height 785
click at [266, 78] on div "Contact Hub" at bounding box center [270, 75] width 116 height 35
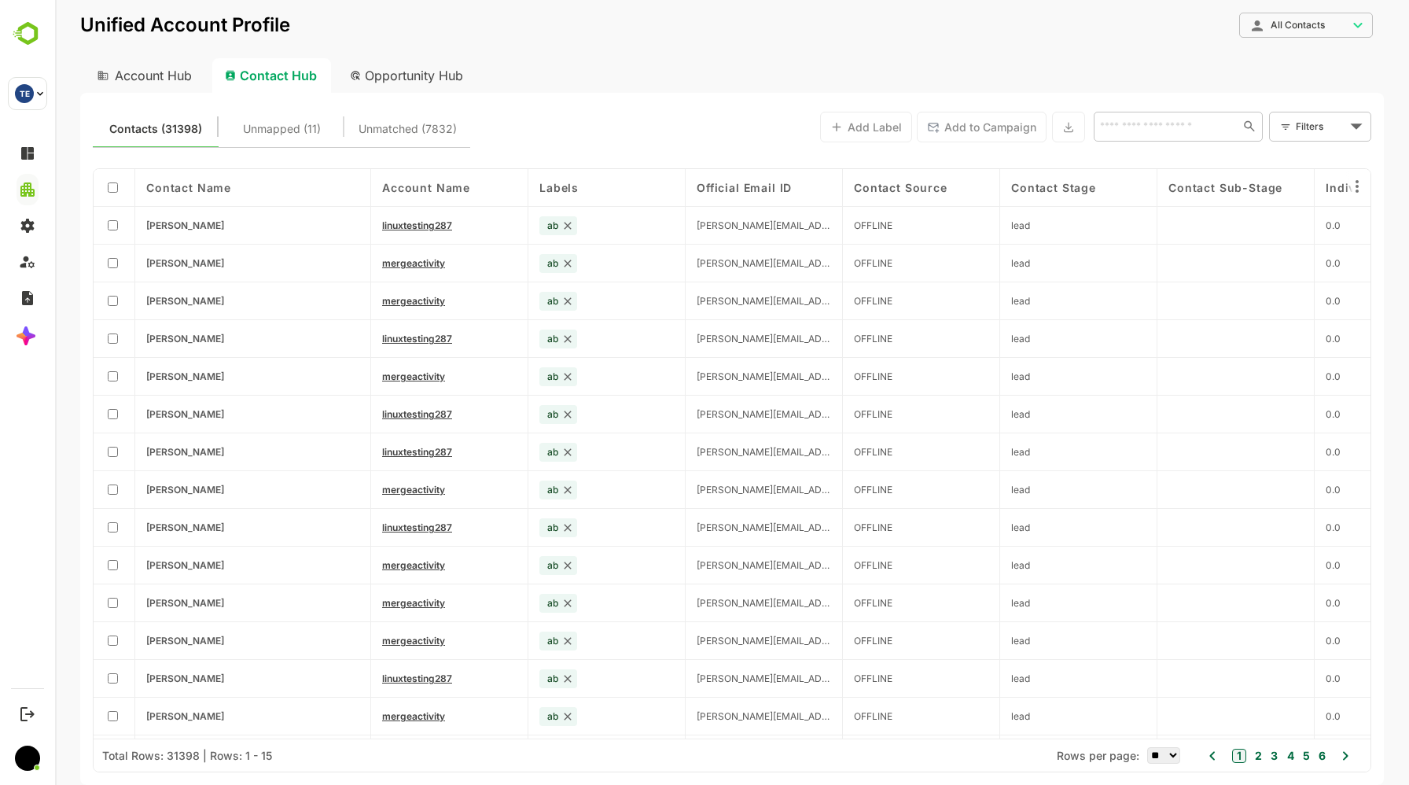
click at [1266, 21] on body "**********" at bounding box center [732, 392] width 1354 height 785
click at [421, 83] on div at bounding box center [732, 392] width 1354 height 785
click at [421, 73] on div "Opportunity Hub" at bounding box center [407, 75] width 140 height 35
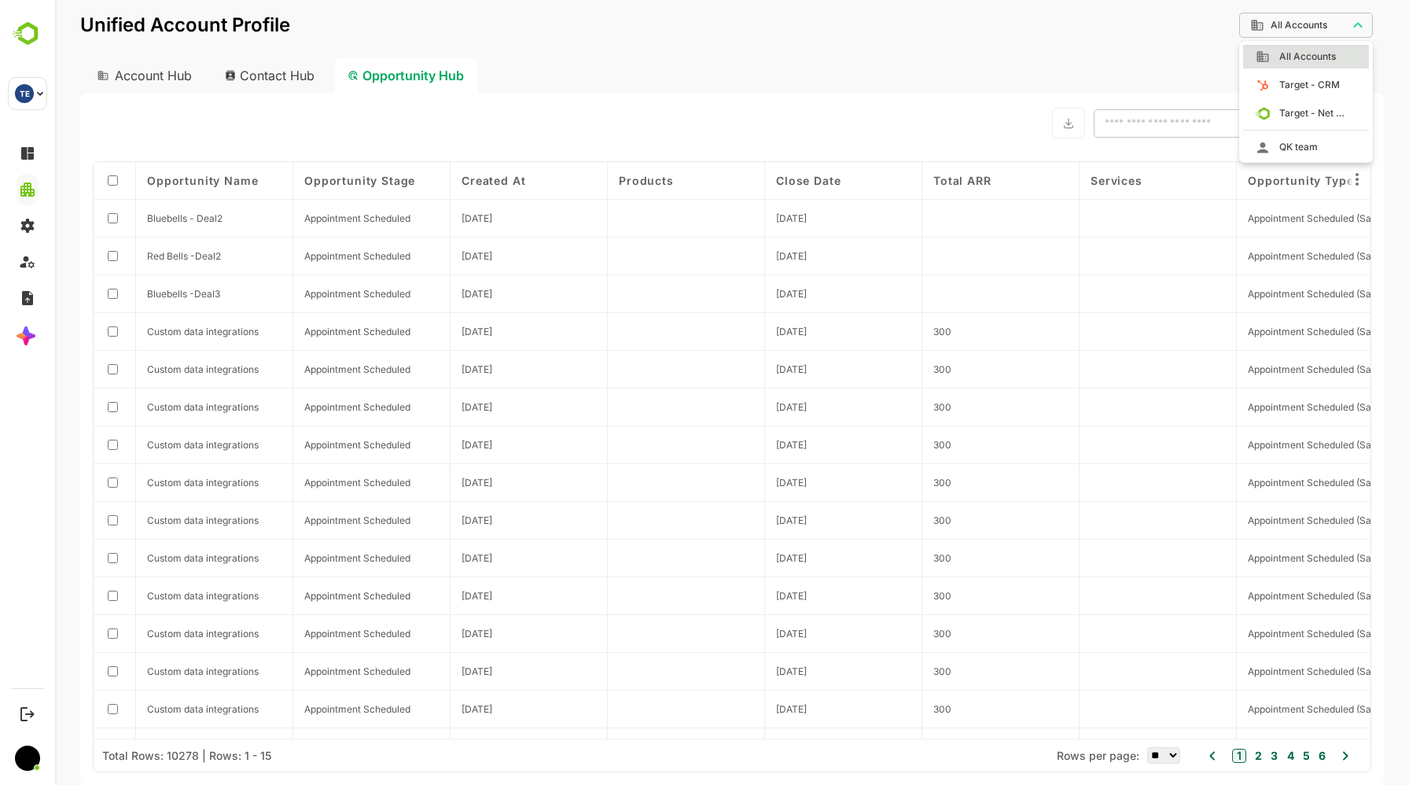
click at [1269, 28] on body "**********" at bounding box center [732, 392] width 1354 height 785
click at [554, 79] on div at bounding box center [732, 392] width 1354 height 785
click at [170, 72] on div "Account Hub" at bounding box center [143, 75] width 126 height 35
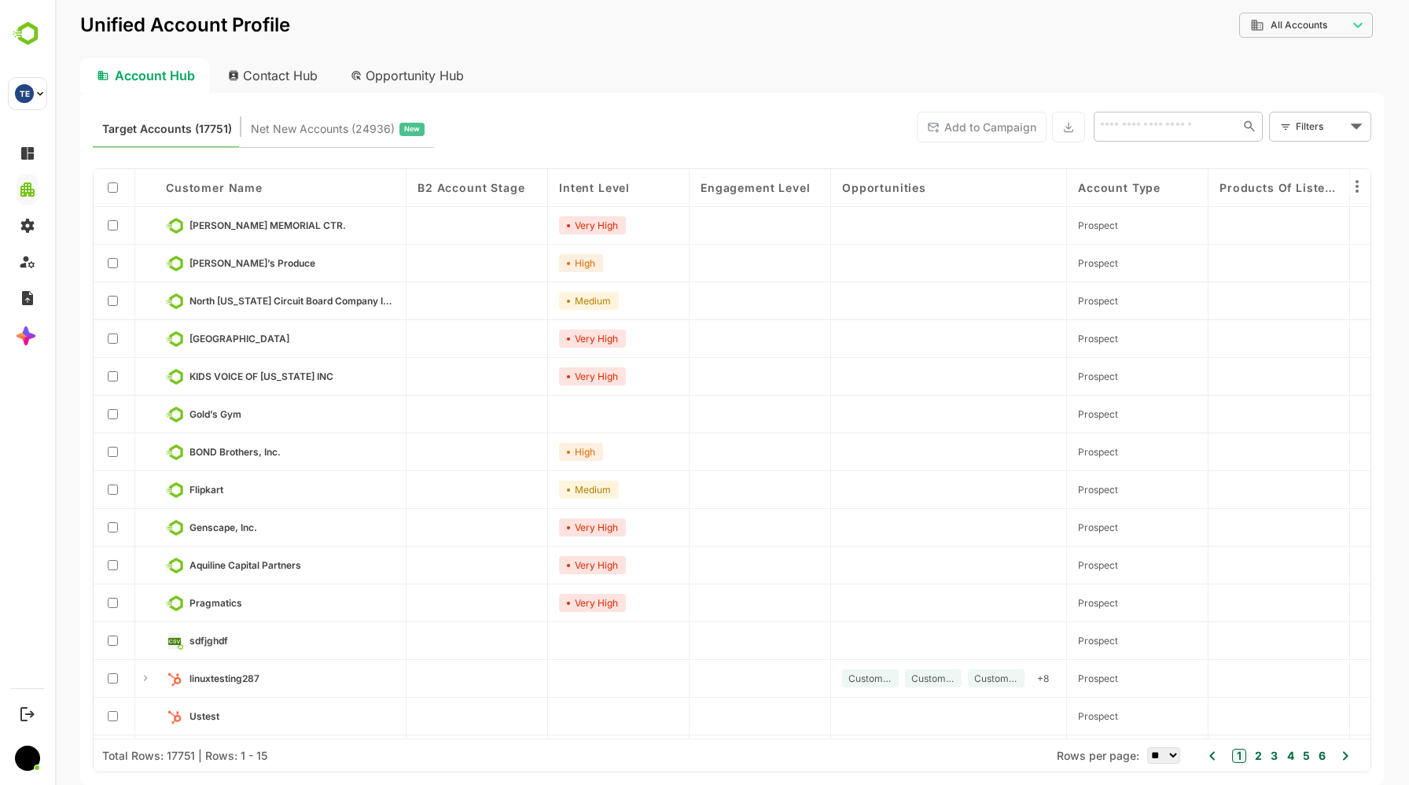
click at [1333, 25] on body "**********" at bounding box center [732, 392] width 1354 height 785
click at [408, 79] on div at bounding box center [732, 392] width 1354 height 785
click at [418, 78] on div "Opportunity Hub" at bounding box center [408, 75] width 140 height 35
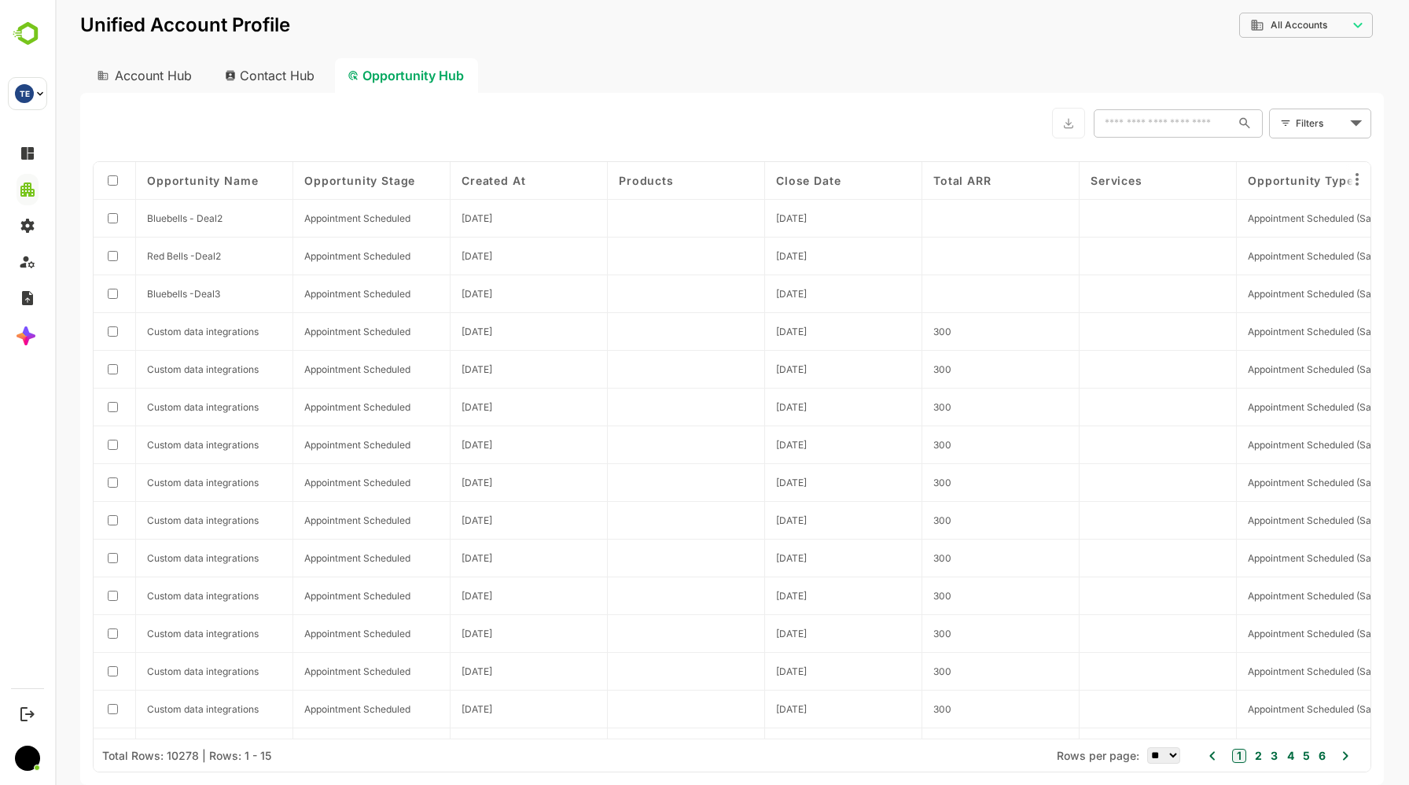
click at [1315, 13] on body "**********" at bounding box center [732, 392] width 1354 height 785
click at [283, 74] on div at bounding box center [732, 392] width 1354 height 785
click at [284, 75] on div "Contact Hub" at bounding box center [270, 75] width 116 height 35
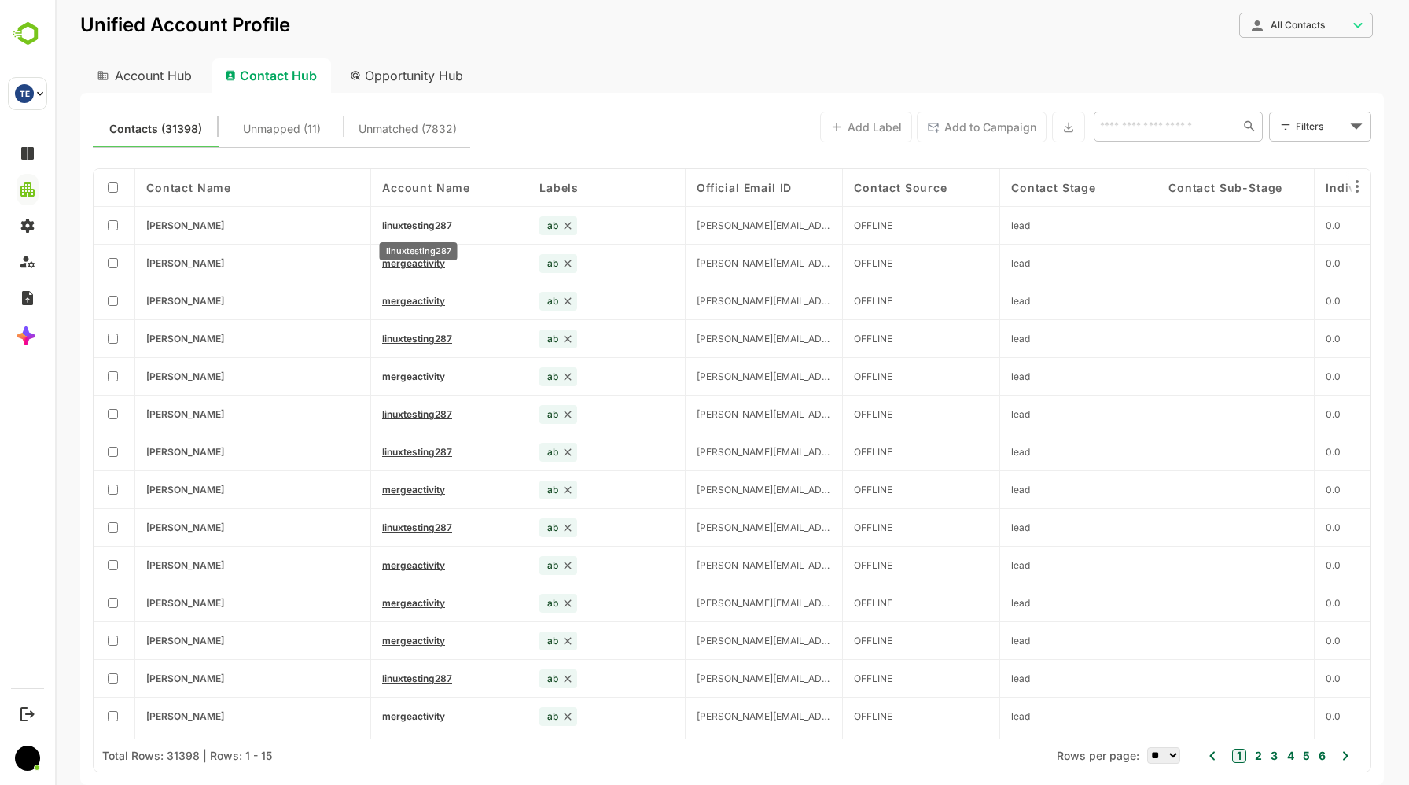
click at [429, 221] on span "linuxtesting287" at bounding box center [417, 225] width 70 height 12
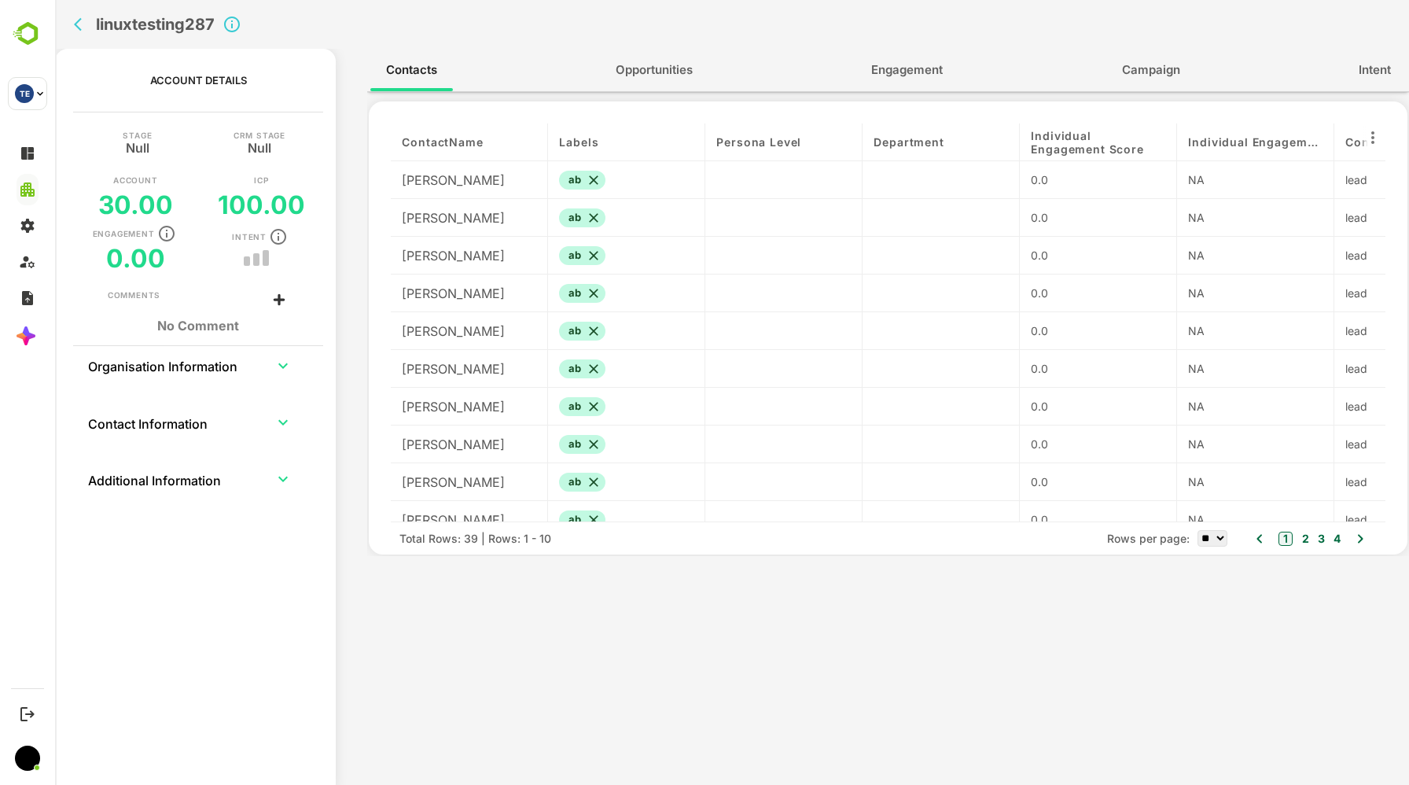
click at [683, 72] on span "Opportunities" at bounding box center [654, 70] width 77 height 20
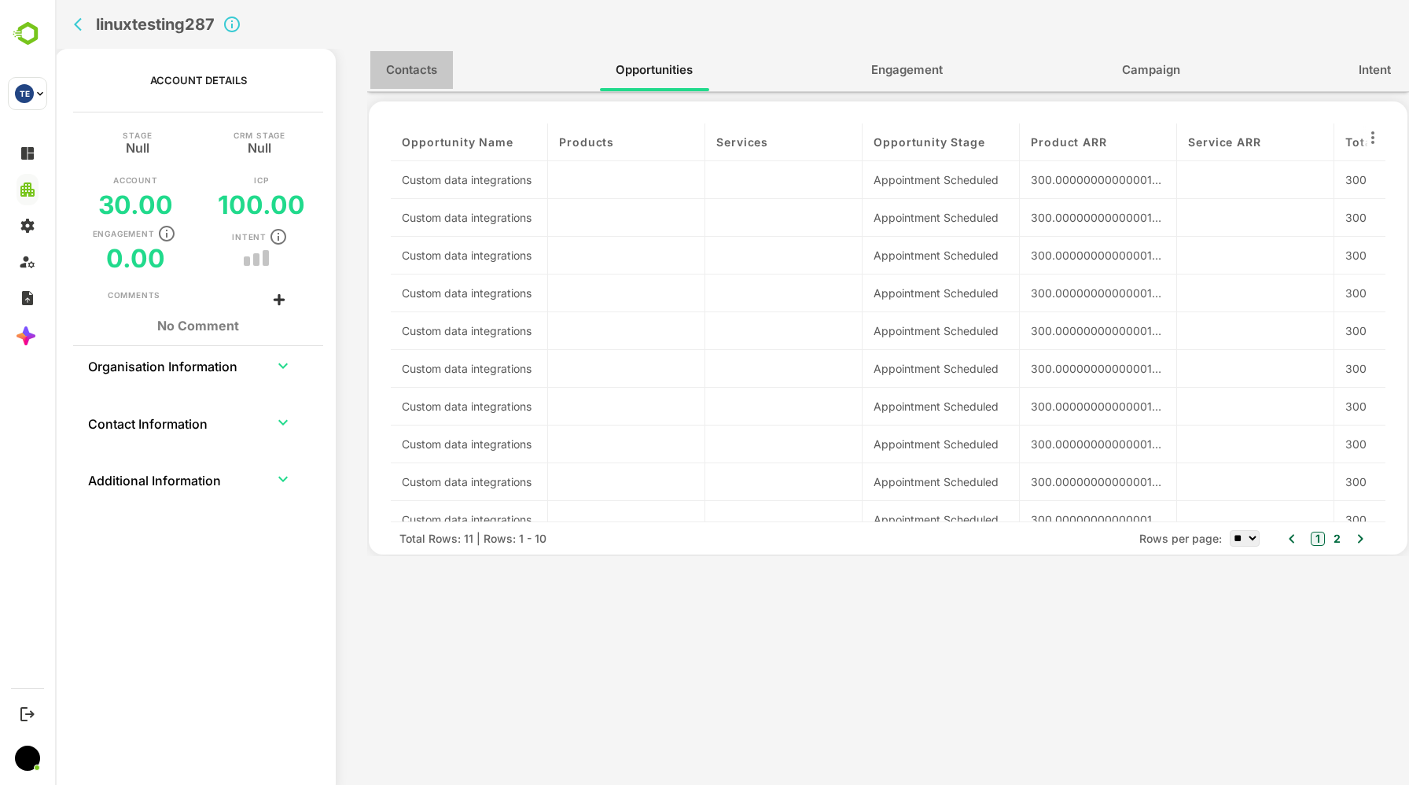
click at [414, 74] on span "Contacts" at bounding box center [411, 70] width 51 height 20
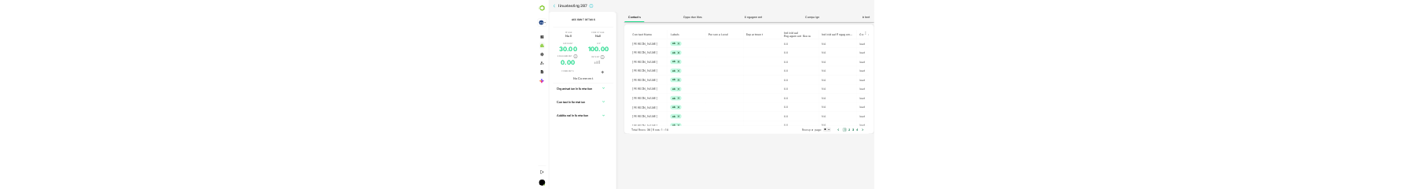
scroll to position [21, 0]
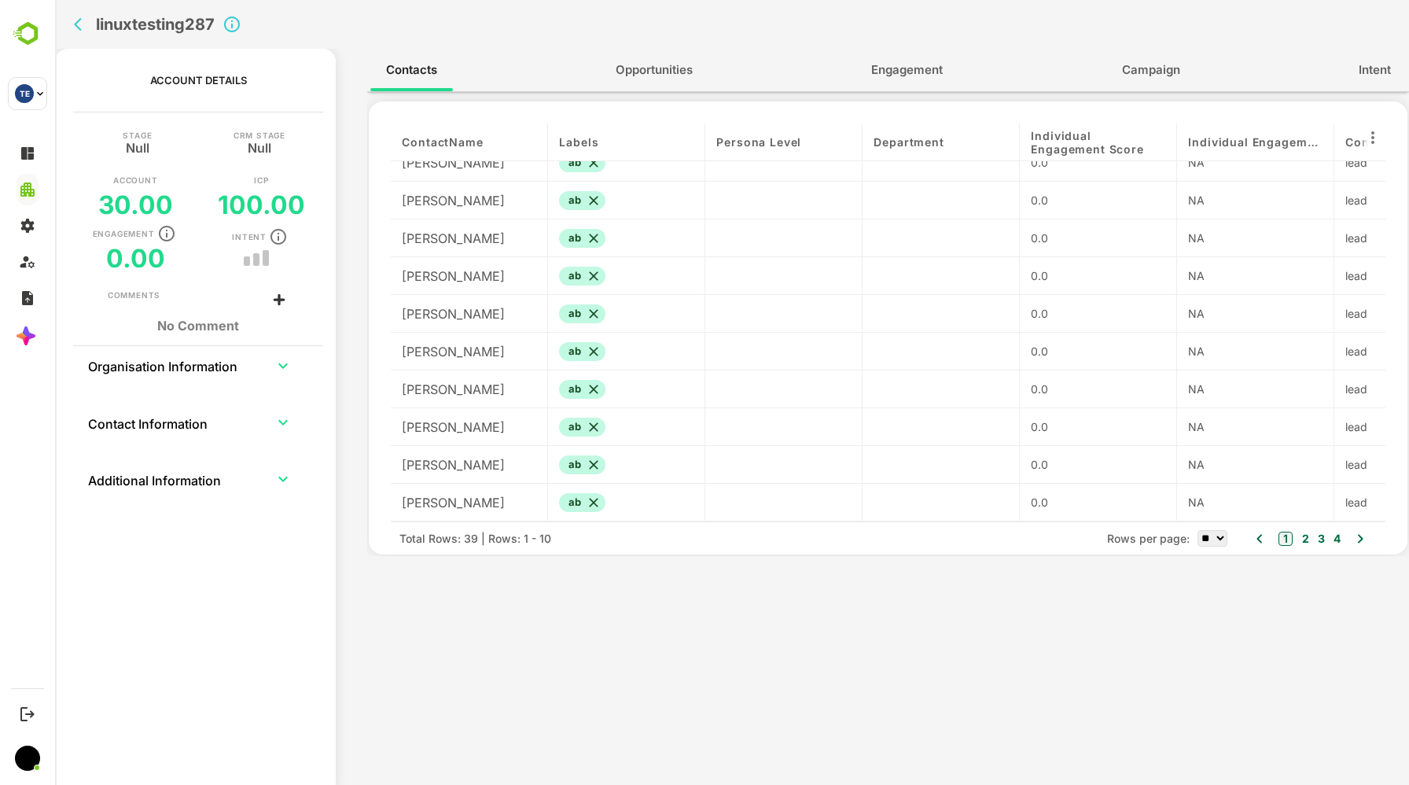
click at [79, 21] on icon "back" at bounding box center [82, 25] width 16 height 16
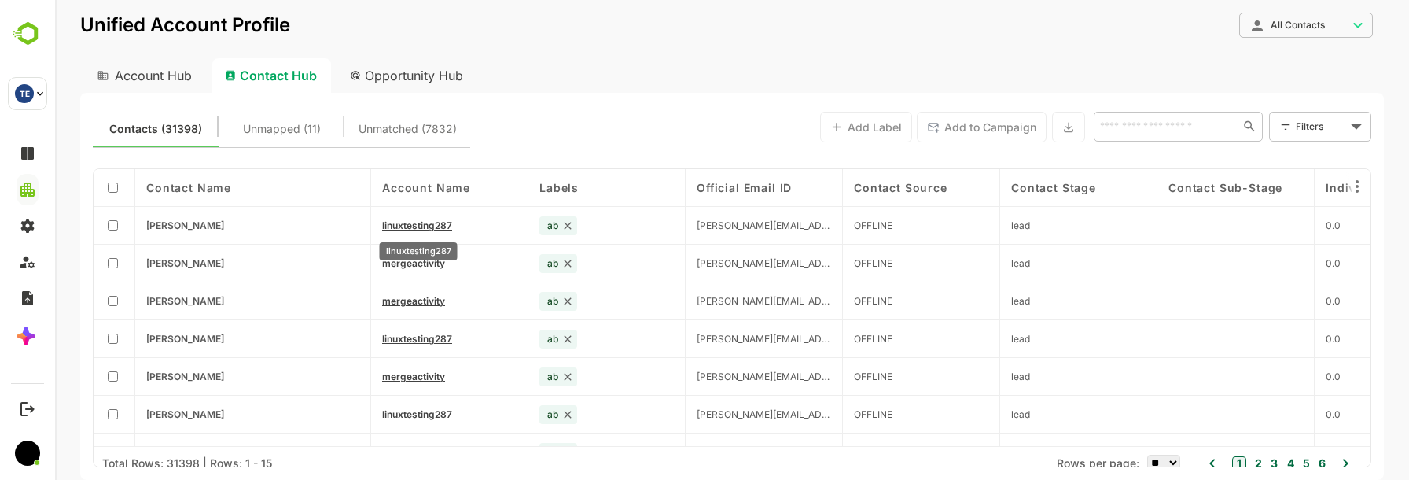
click at [417, 221] on span "linuxtesting287" at bounding box center [417, 225] width 70 height 12
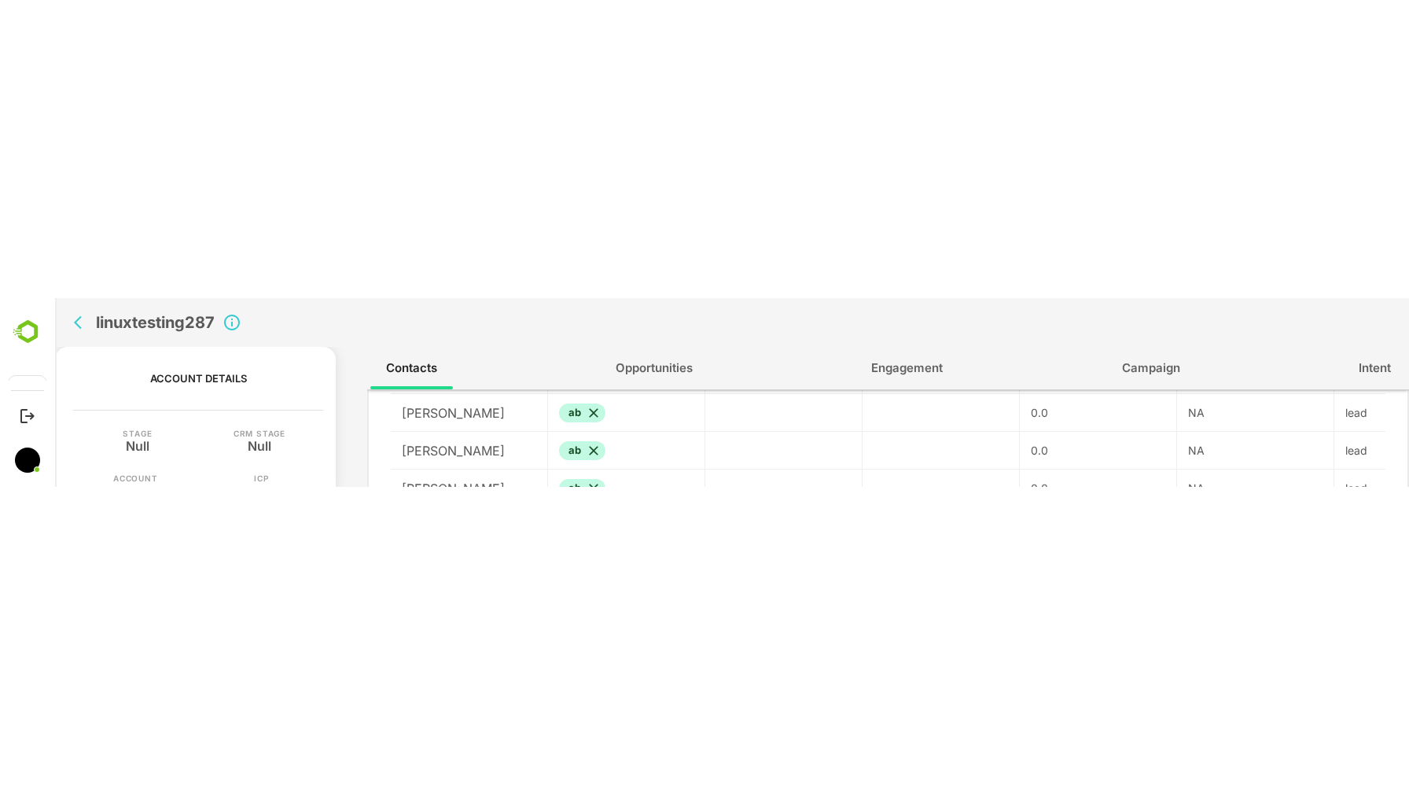
scroll to position [356, 0]
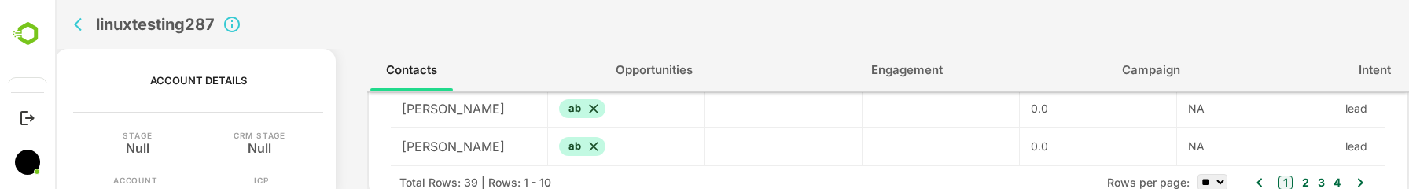
click at [670, 69] on span "Opportunities" at bounding box center [654, 70] width 77 height 20
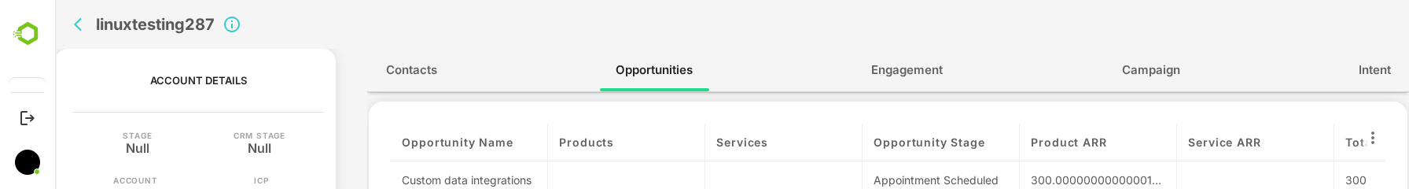
click at [904, 74] on span "Engagement" at bounding box center [907, 70] width 72 height 20
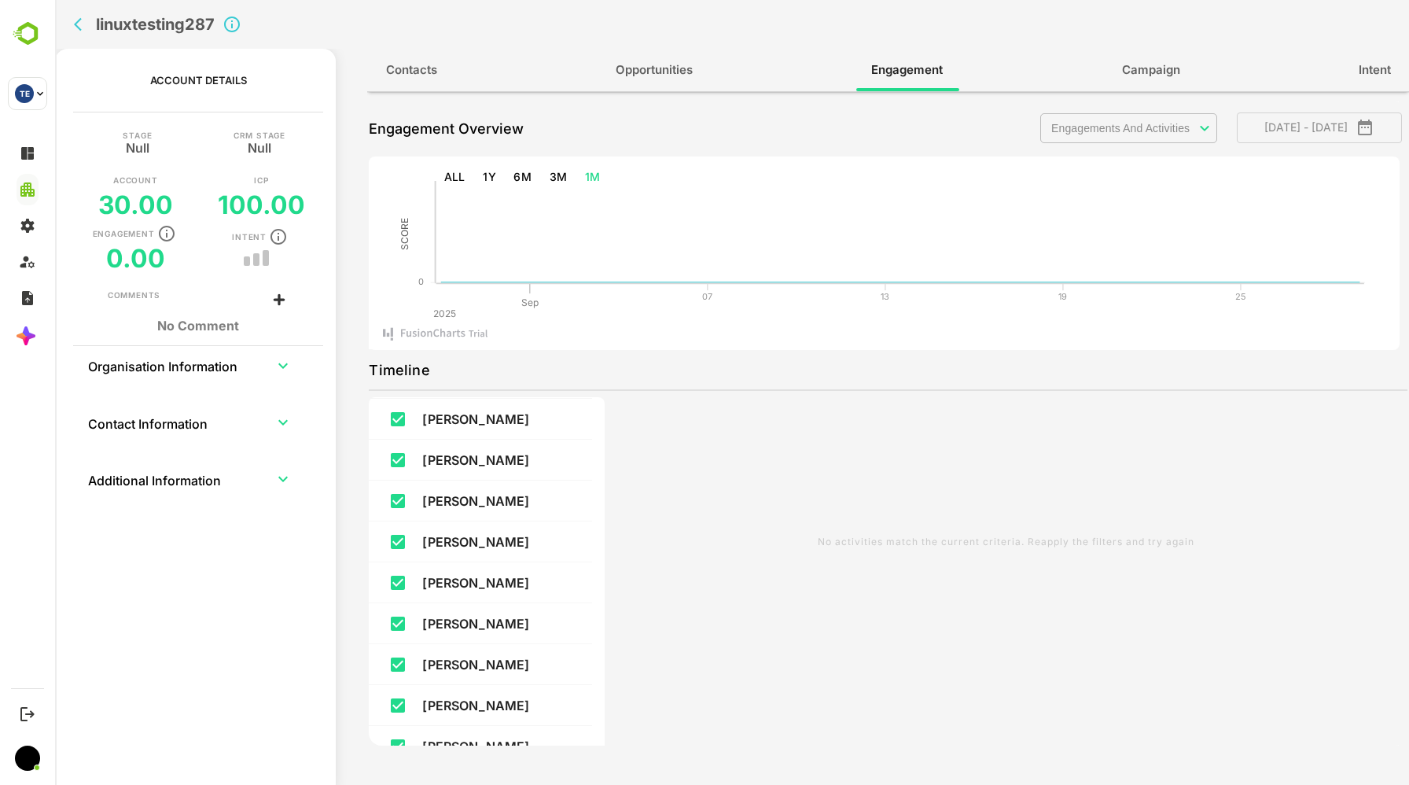
scroll to position [817, 0]
click at [1131, 130] on body "linuxtesting287 Account Details Stage Null CRM Stage Null Account 30.00 ICP 100…" at bounding box center [732, 392] width 1354 height 785
click at [1107, 160] on div "Select All" at bounding box center [1135, 159] width 139 height 25
click at [1107, 161] on div "Select All" at bounding box center [1135, 159] width 139 height 25
click at [1149, 72] on div at bounding box center [732, 392] width 1354 height 785
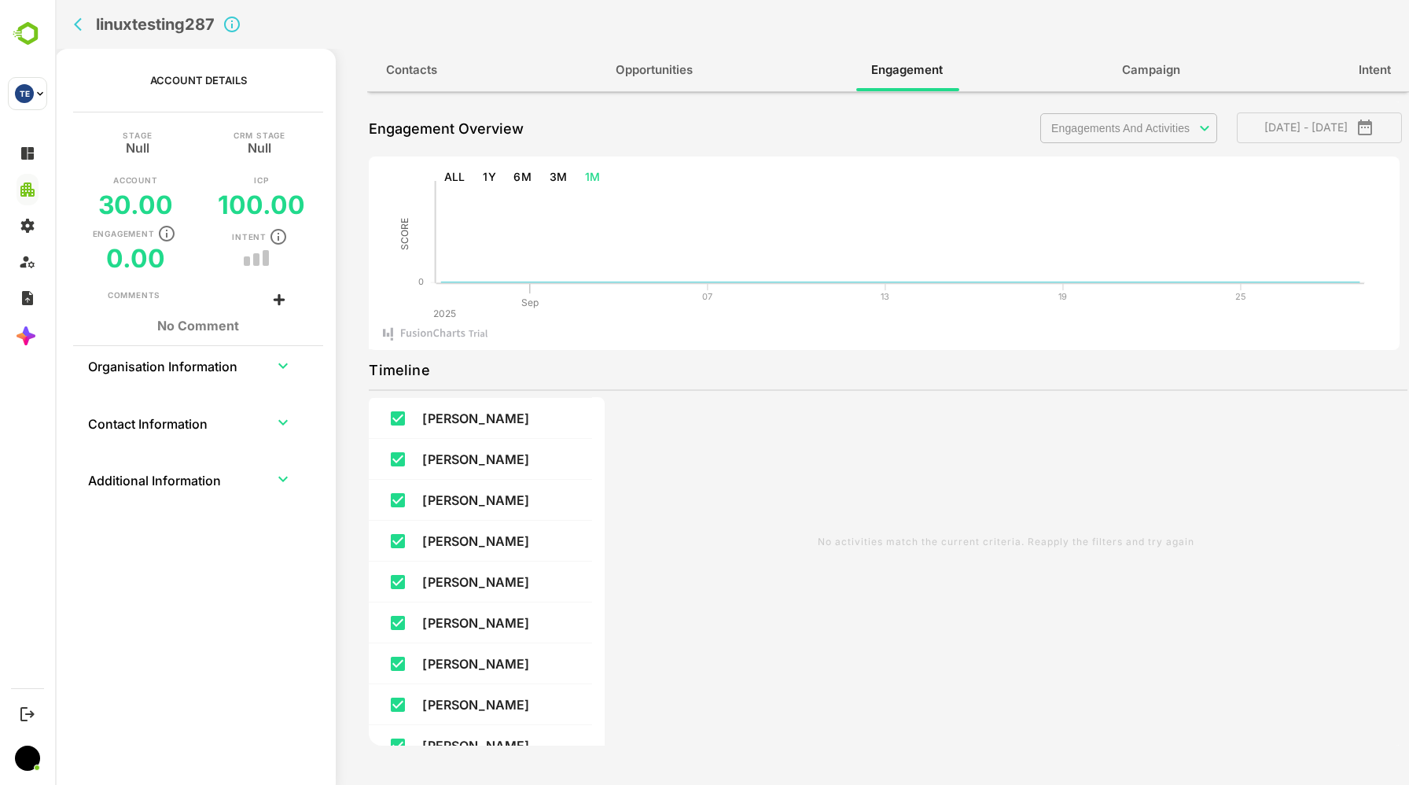
click at [1152, 71] on span "Campaign" at bounding box center [1151, 70] width 58 height 20
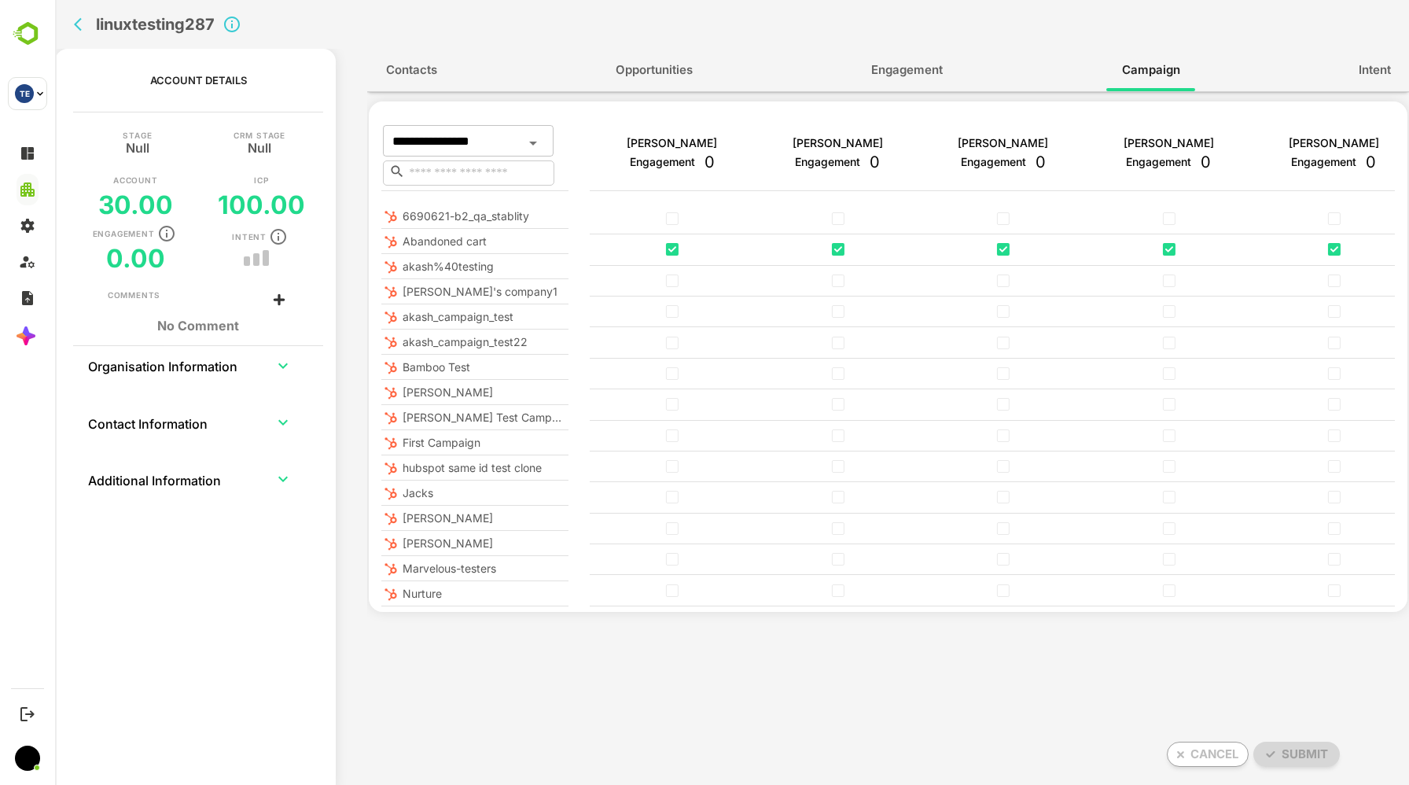
click at [392, 218] on img "simple table" at bounding box center [391, 216] width 16 height 16
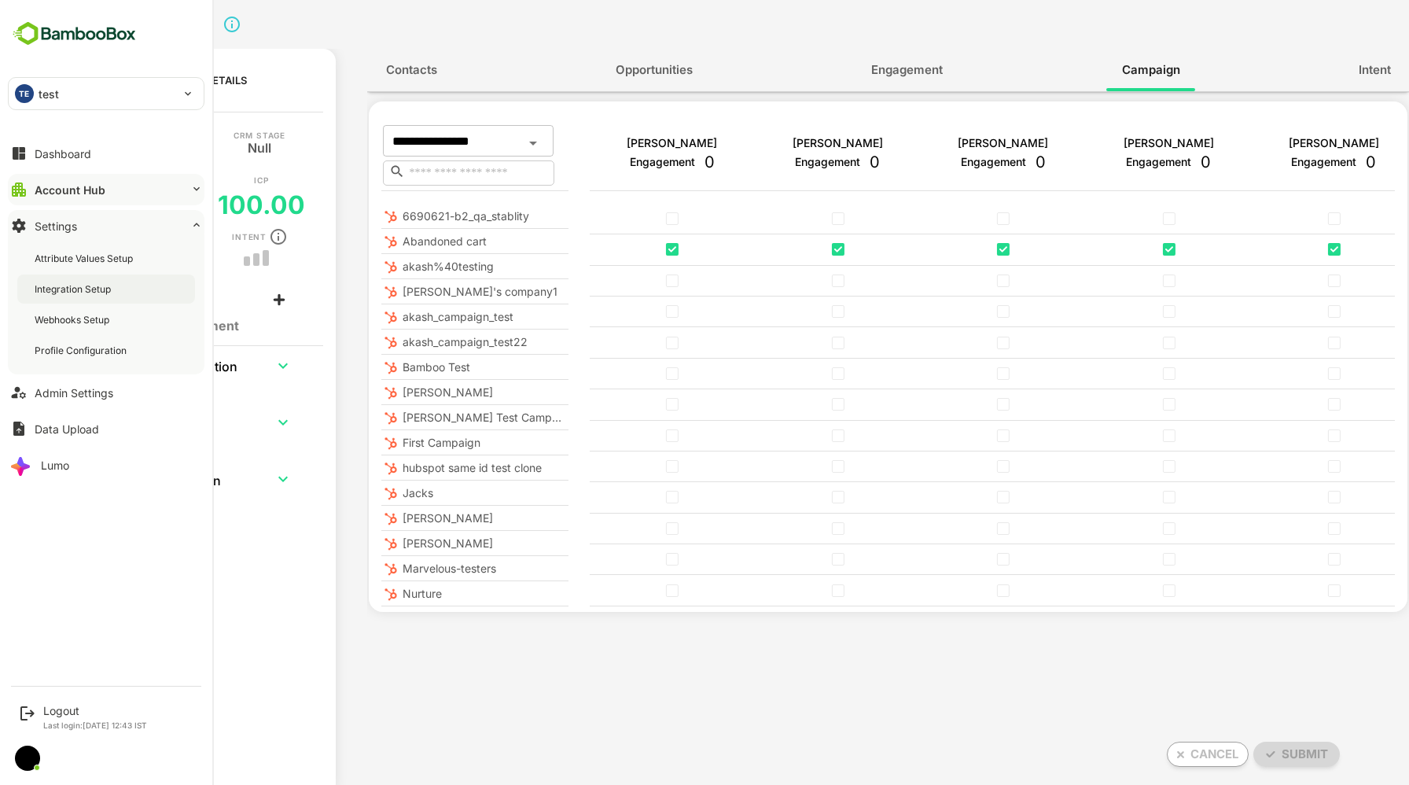
click at [71, 291] on div "Integration Setup" at bounding box center [74, 288] width 79 height 13
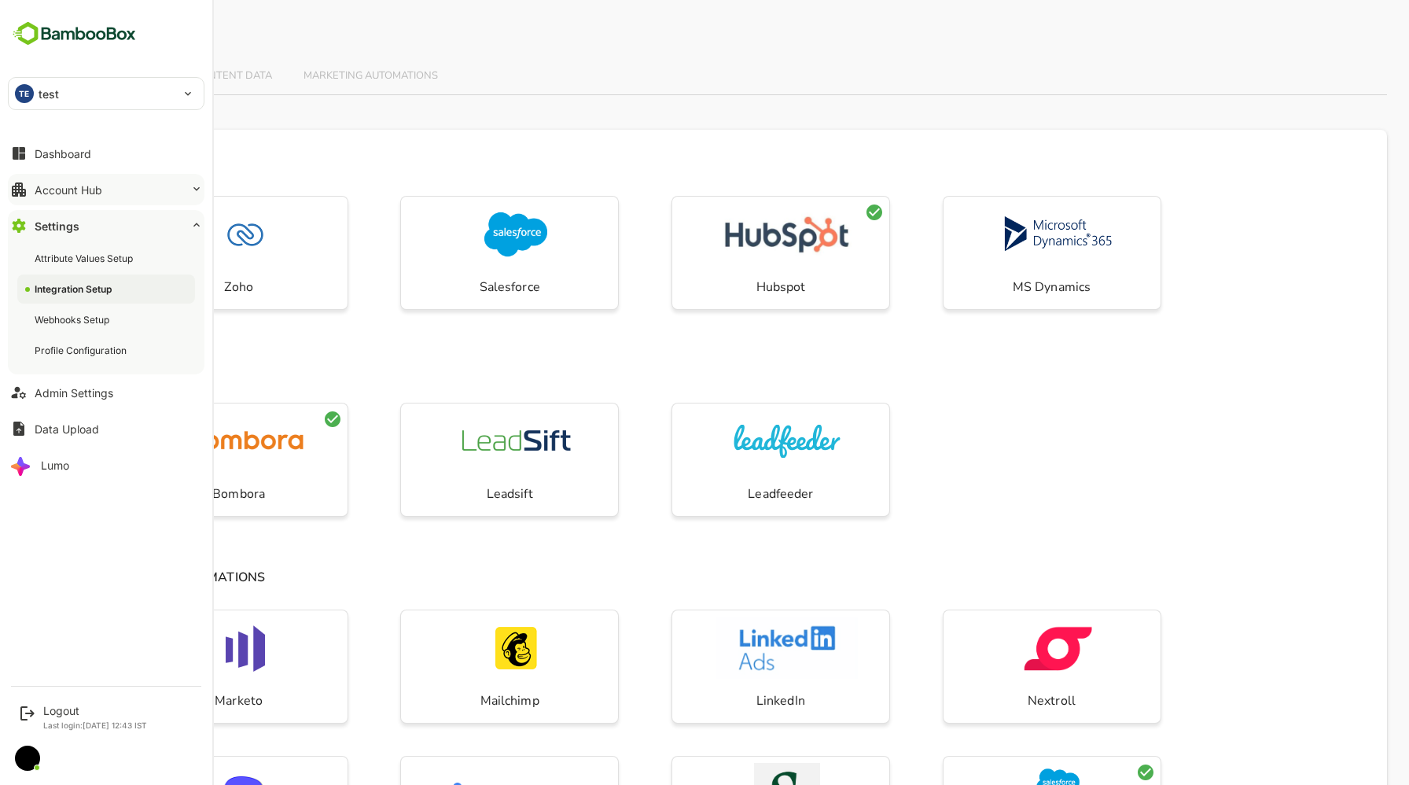
click at [78, 195] on div "Account Hub" at bounding box center [69, 189] width 68 height 13
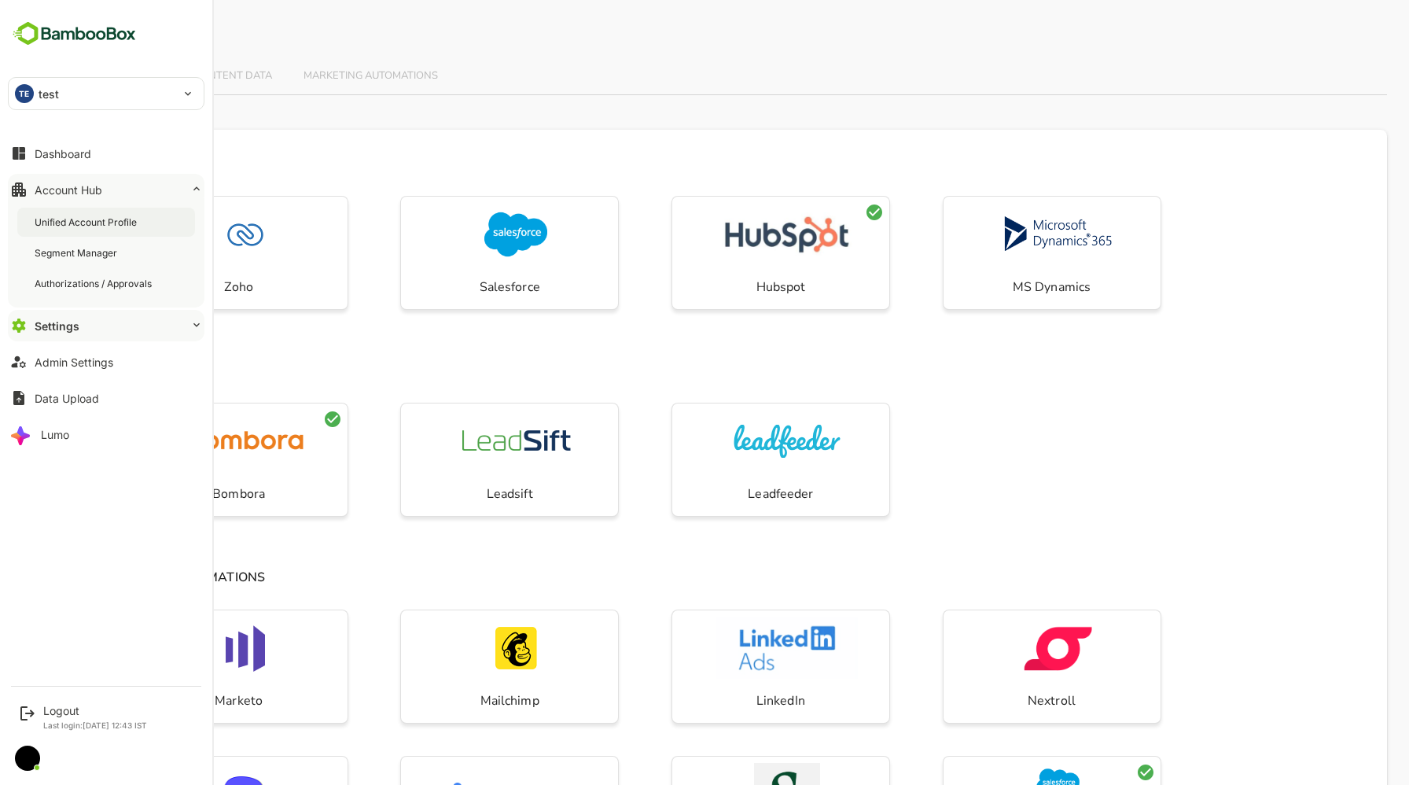
click at [78, 221] on div "Unified Account Profile" at bounding box center [87, 221] width 105 height 13
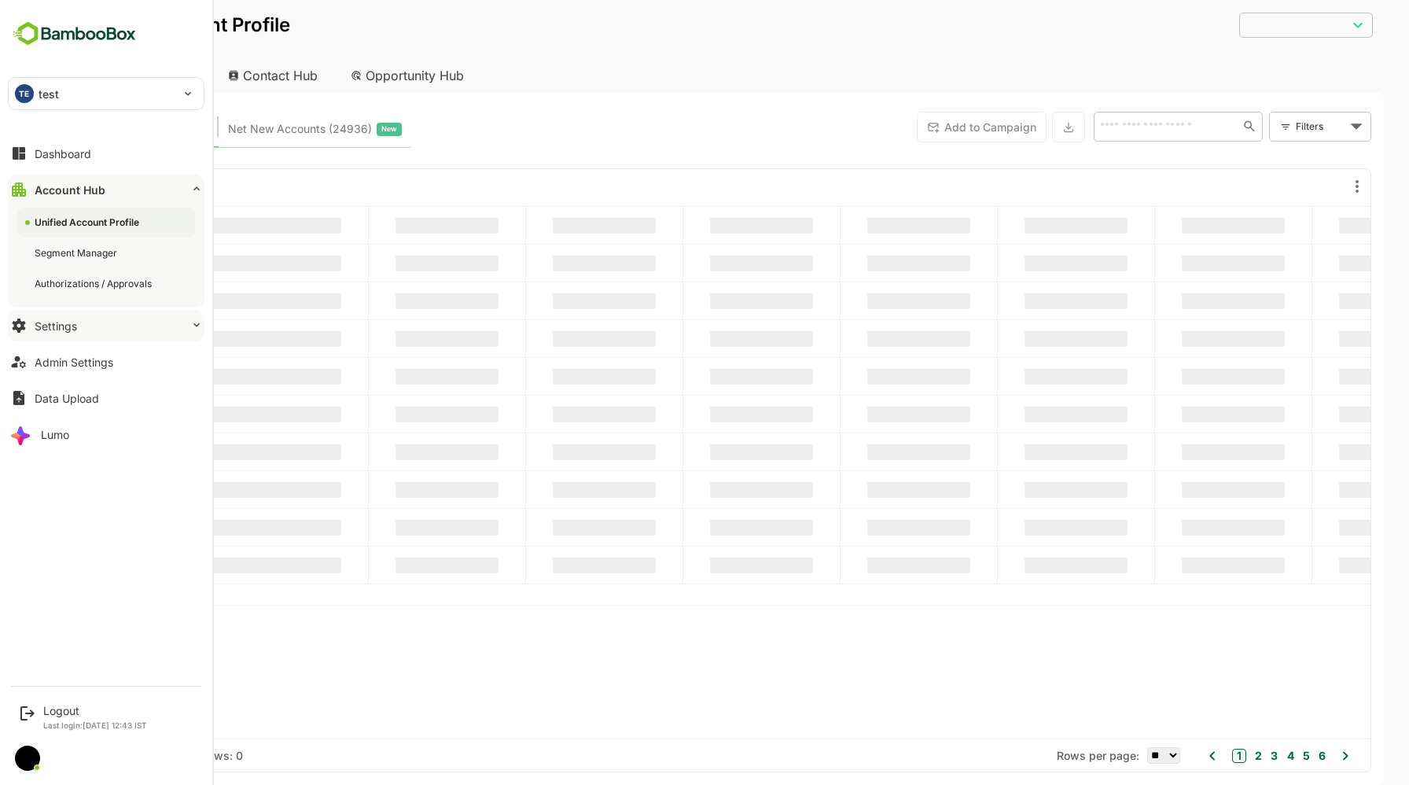
type input "**********"
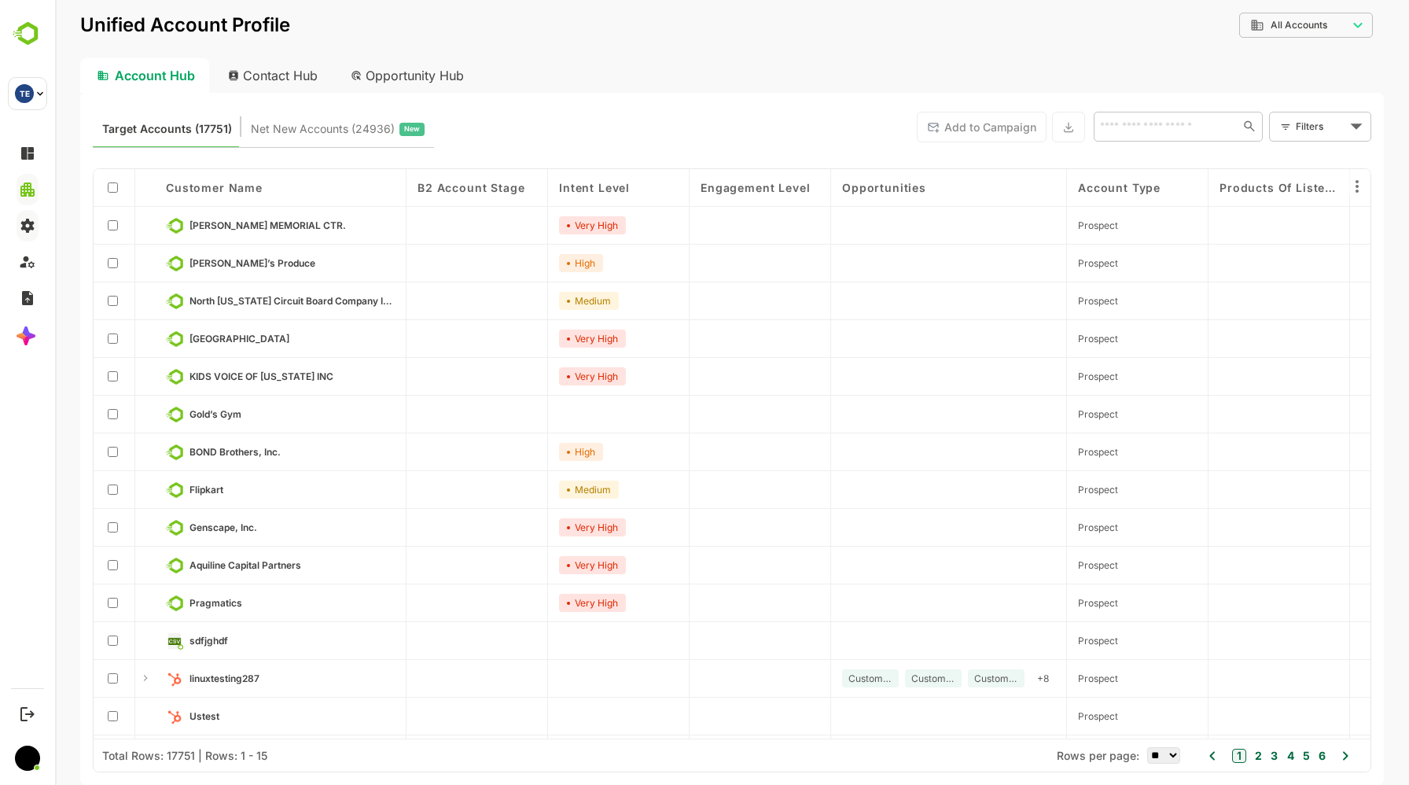
click at [440, 63] on div "Opportunity Hub" at bounding box center [408, 75] width 140 height 35
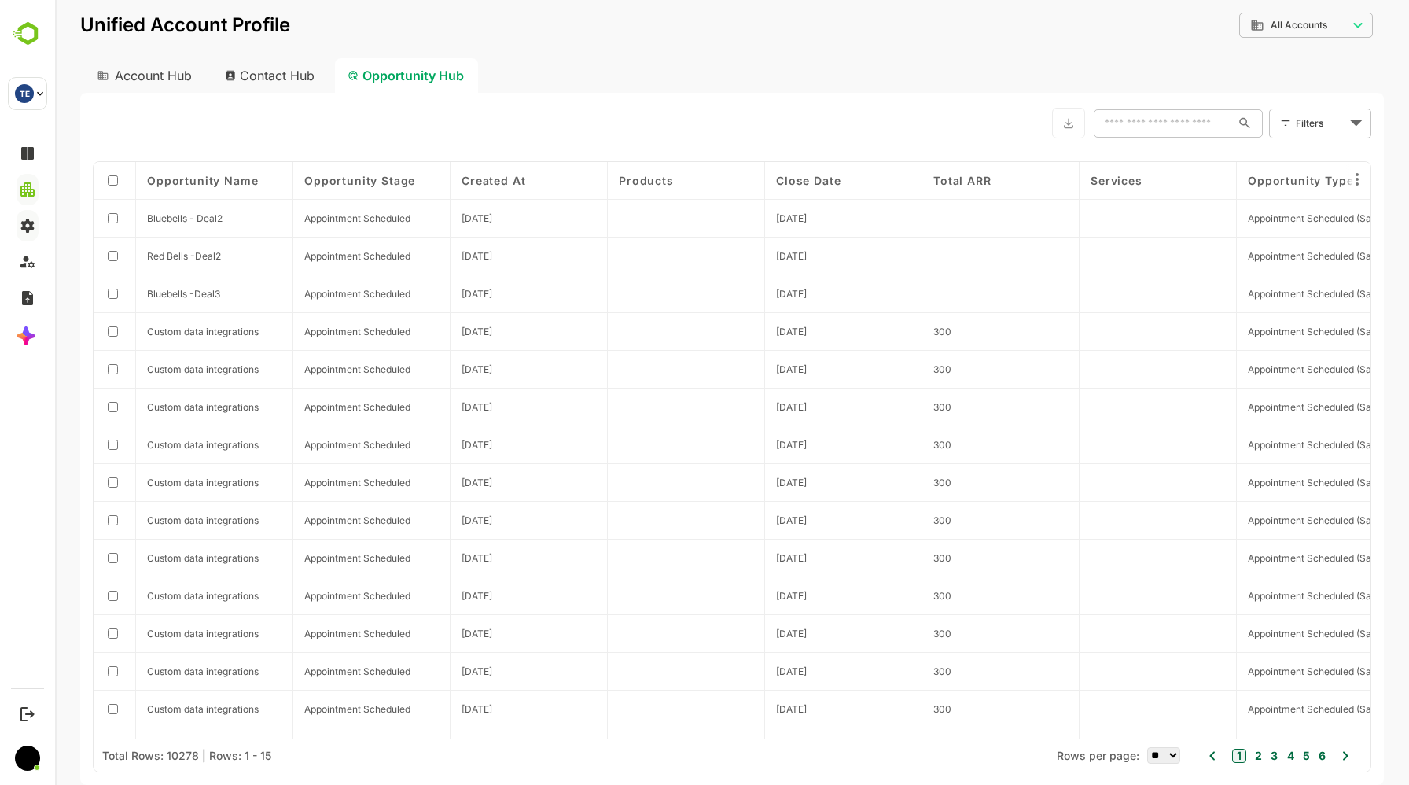
click at [186, 72] on div "Account Hub" at bounding box center [143, 75] width 126 height 35
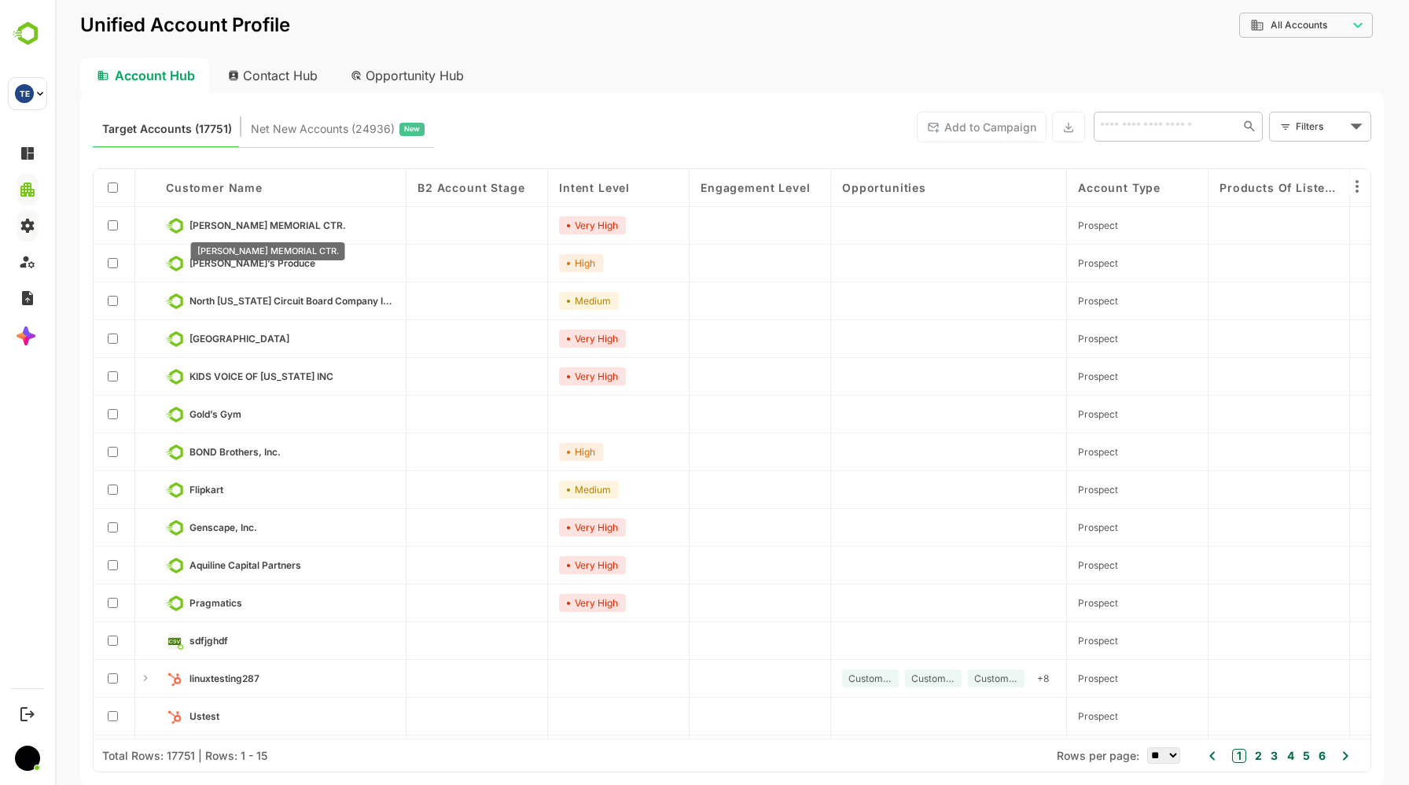
click at [298, 222] on span "[PERSON_NAME] MEMORIAL CTR." at bounding box center [268, 225] width 156 height 12
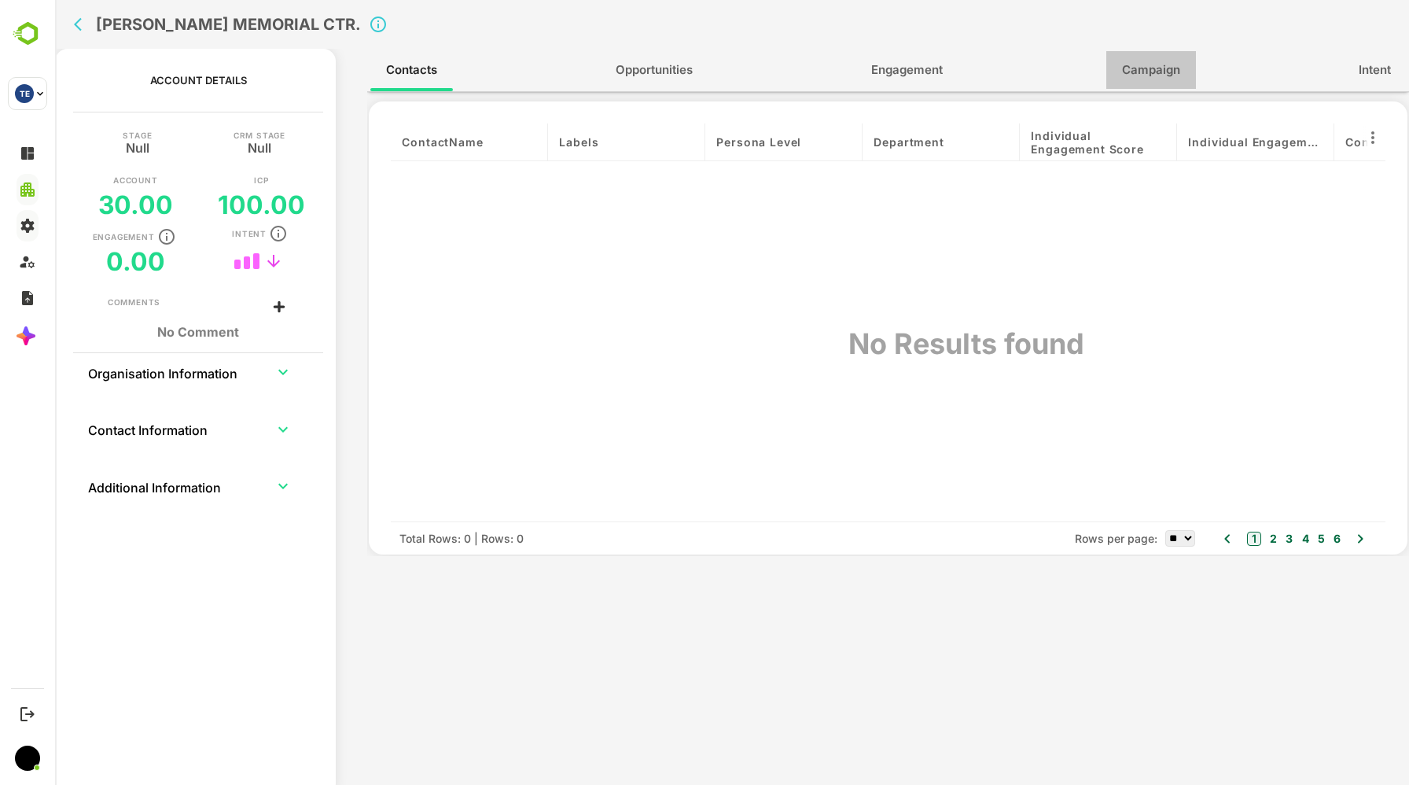
click at [1142, 73] on span "Campaign" at bounding box center [1151, 70] width 58 height 20
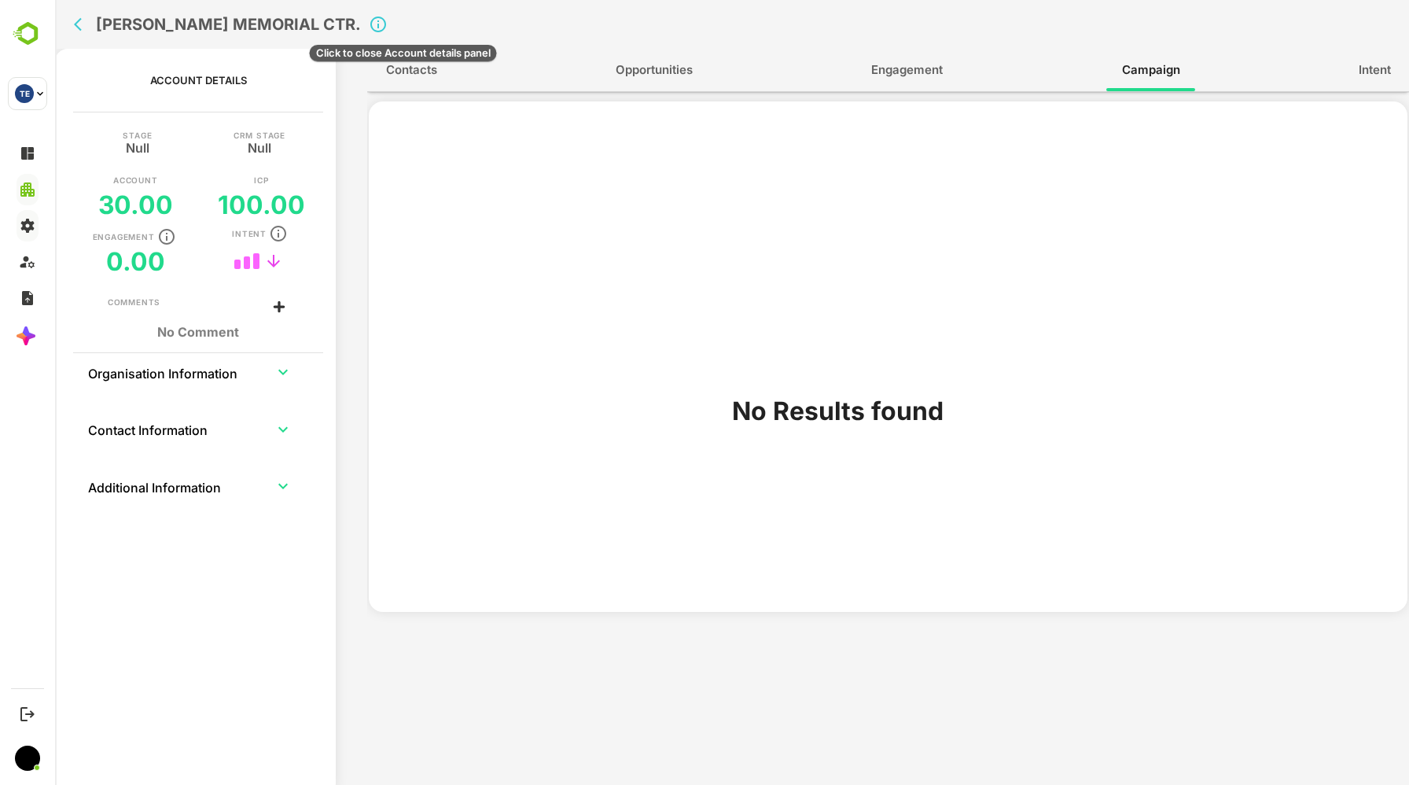
click at [388, 25] on icon "Click to close Account details panel" at bounding box center [378, 24] width 19 height 19
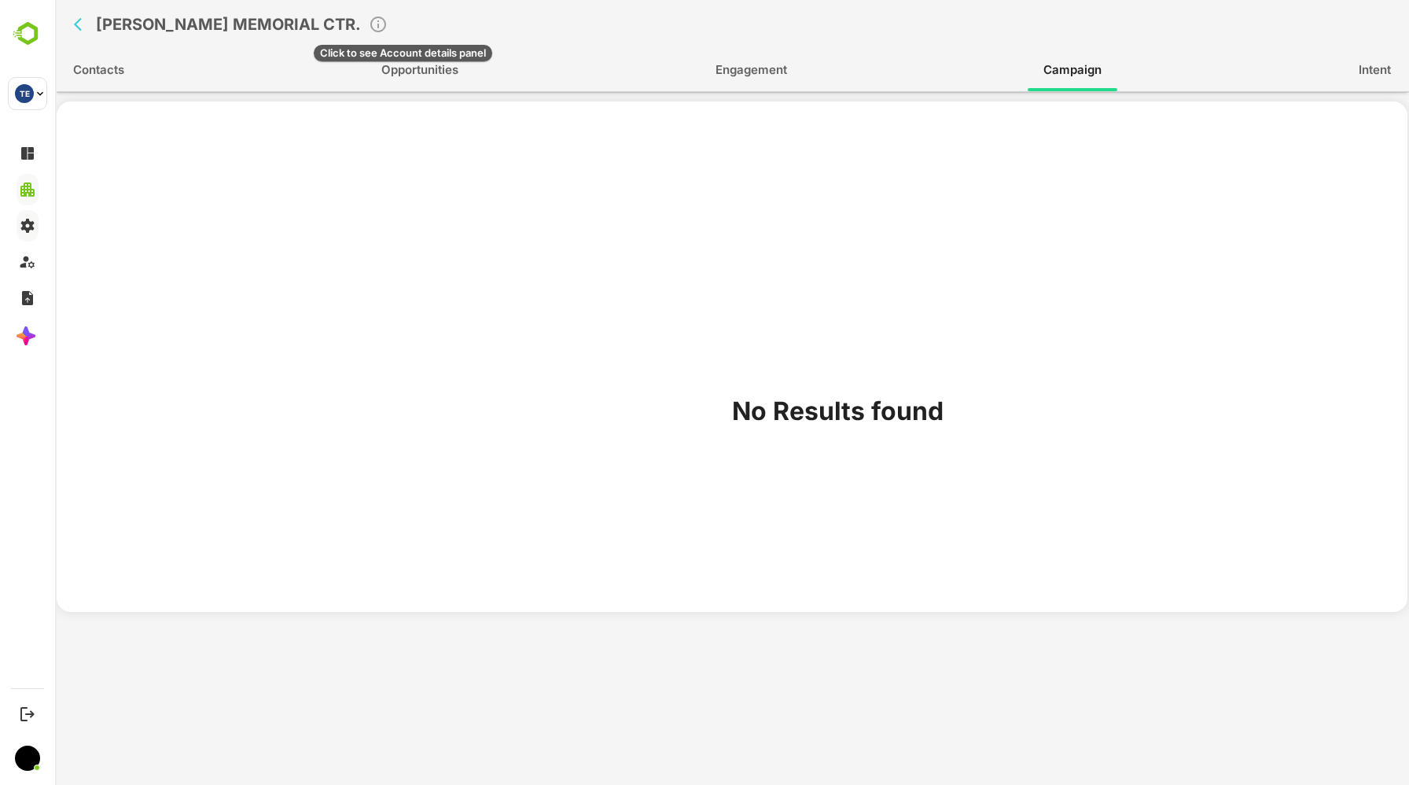
click at [388, 25] on icon "Click to see Account details panel" at bounding box center [378, 24] width 19 height 19
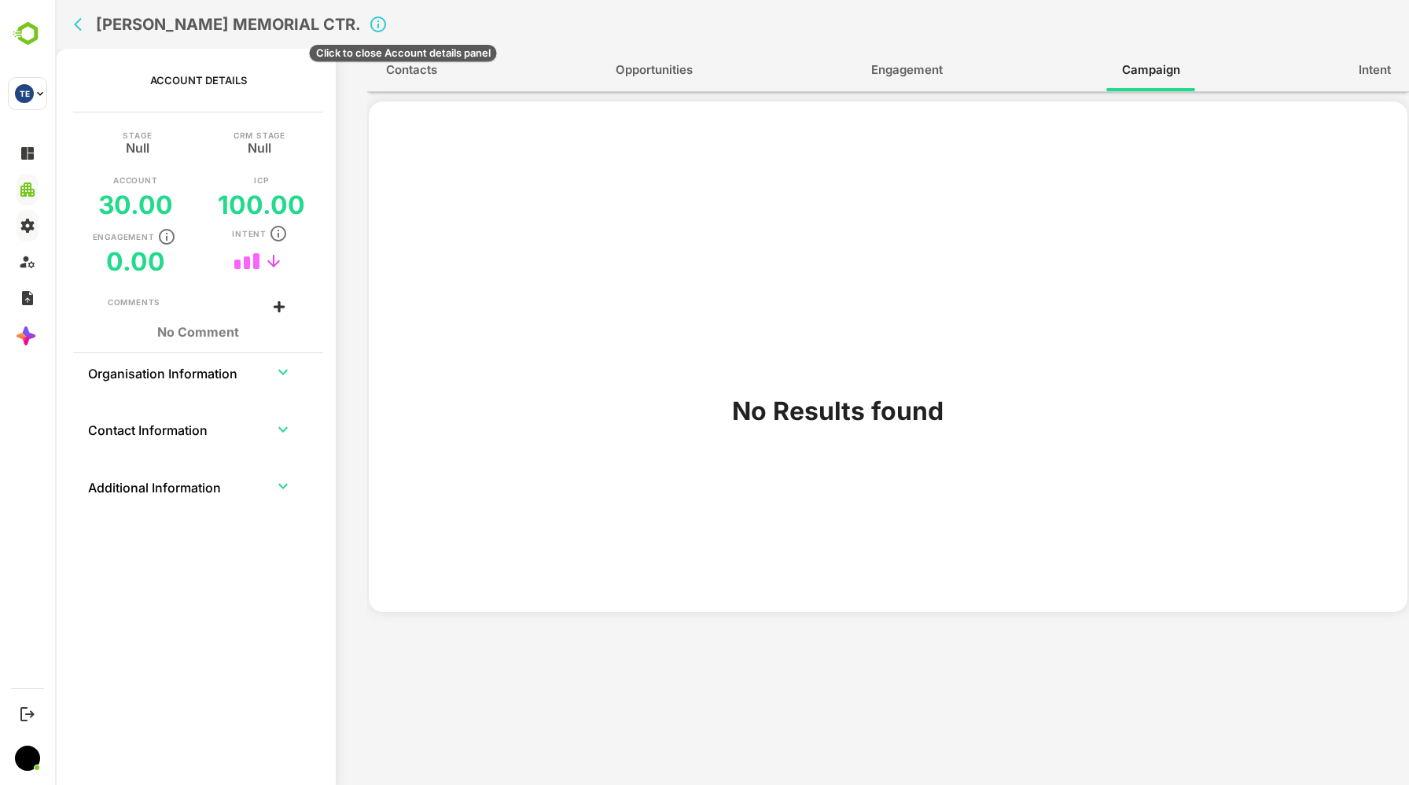
click at [388, 25] on icon "Click to close Account details panel" at bounding box center [378, 24] width 19 height 19
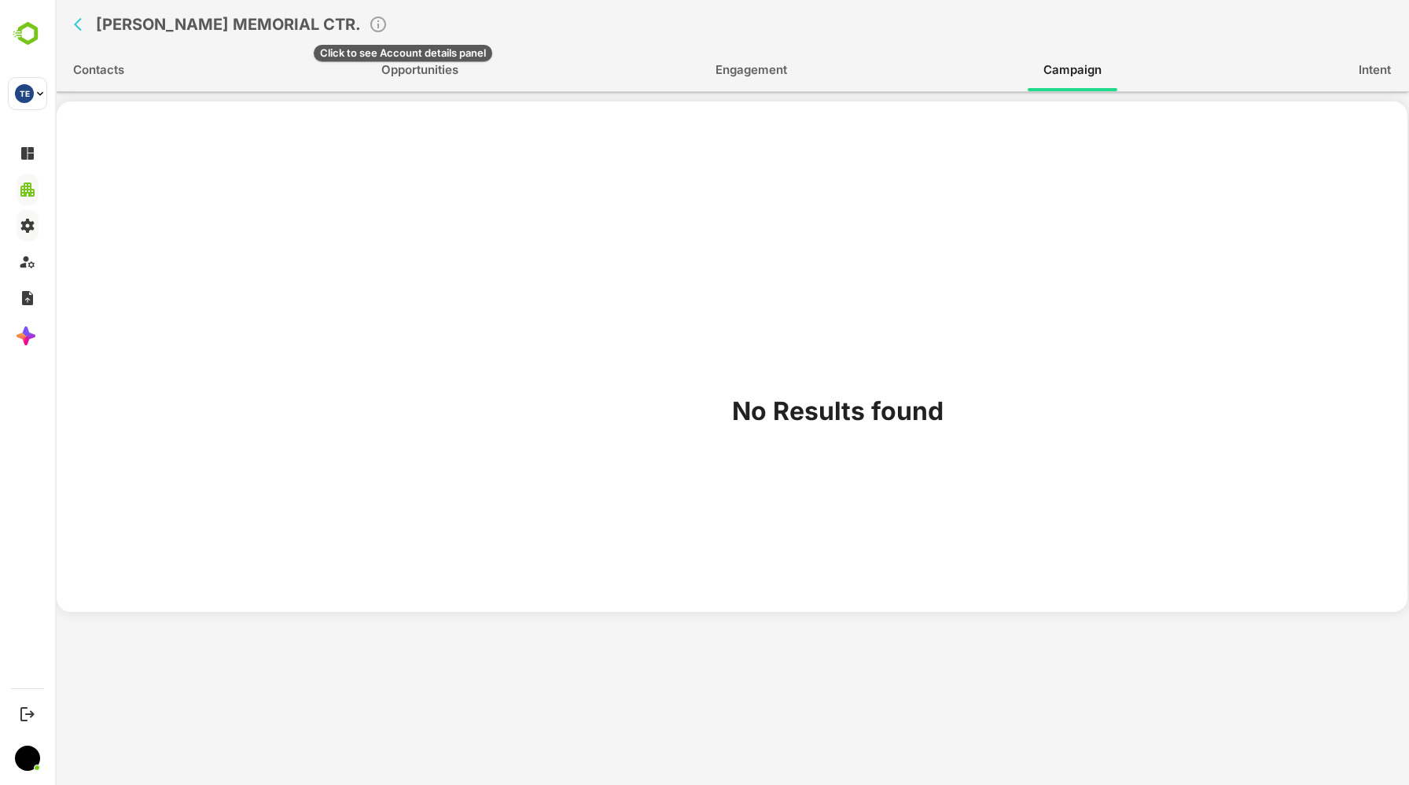
click at [388, 25] on icon "Click to see Account details panel" at bounding box center [378, 24] width 19 height 19
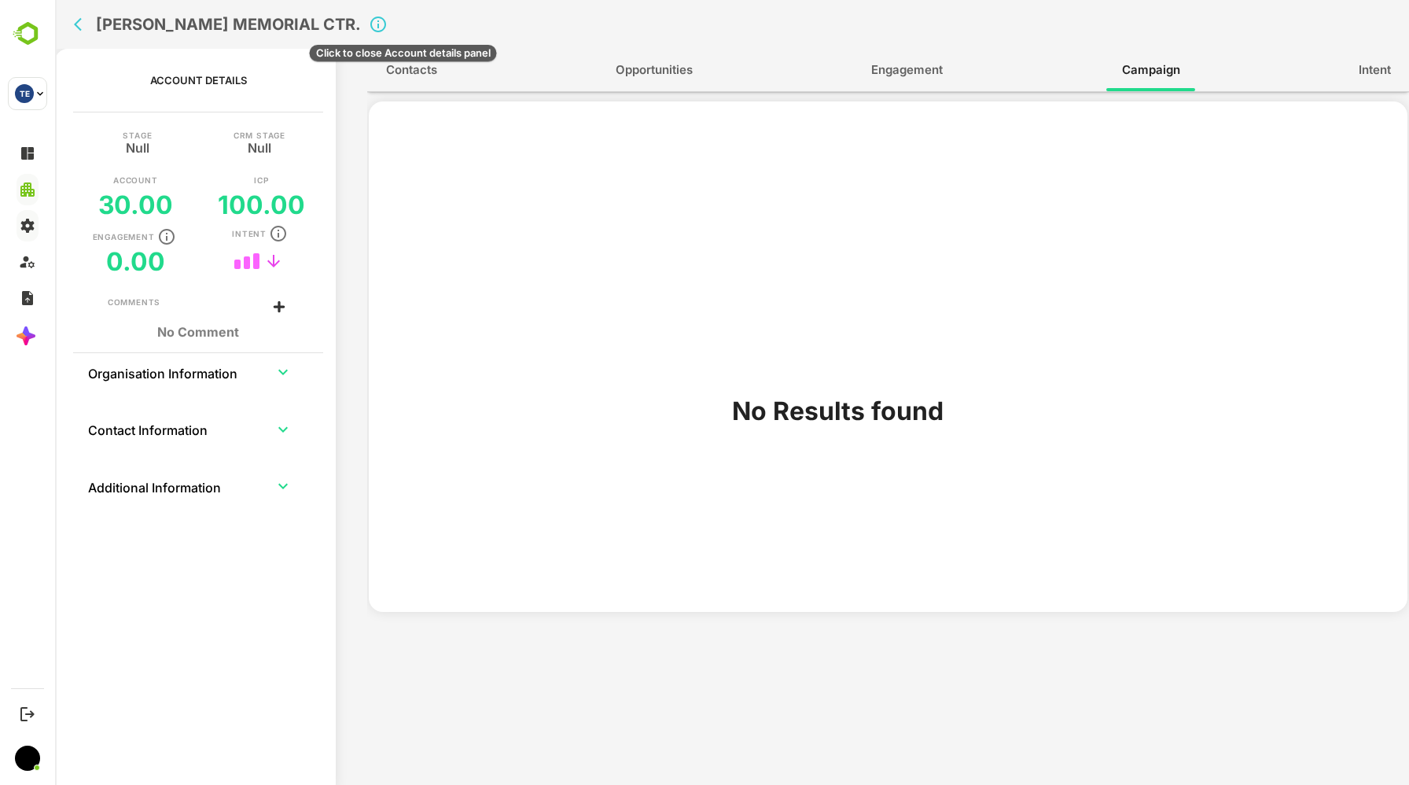
click at [388, 25] on icon "Click to close Account details panel" at bounding box center [378, 24] width 19 height 19
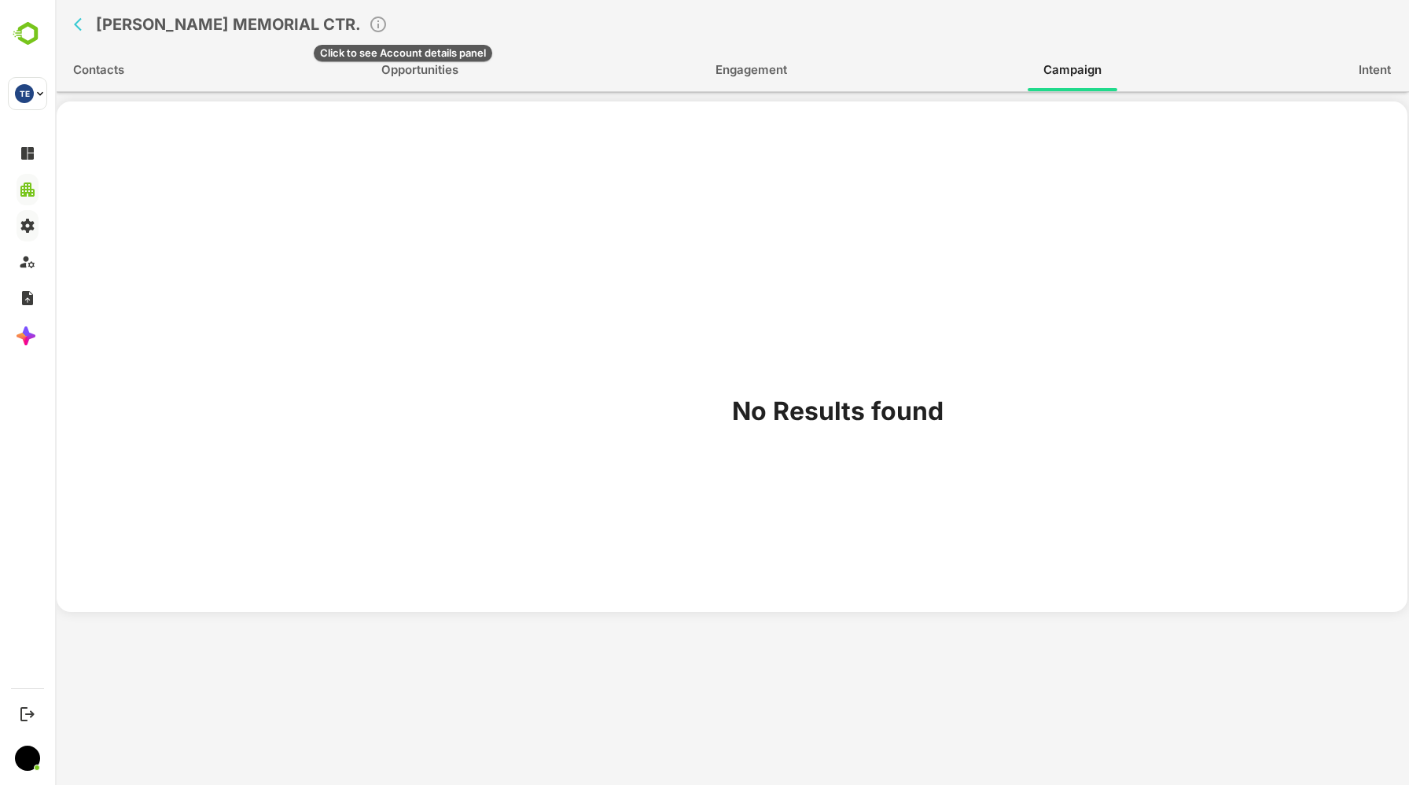
click at [388, 25] on icon "Click to see Account details panel" at bounding box center [378, 24] width 19 height 19
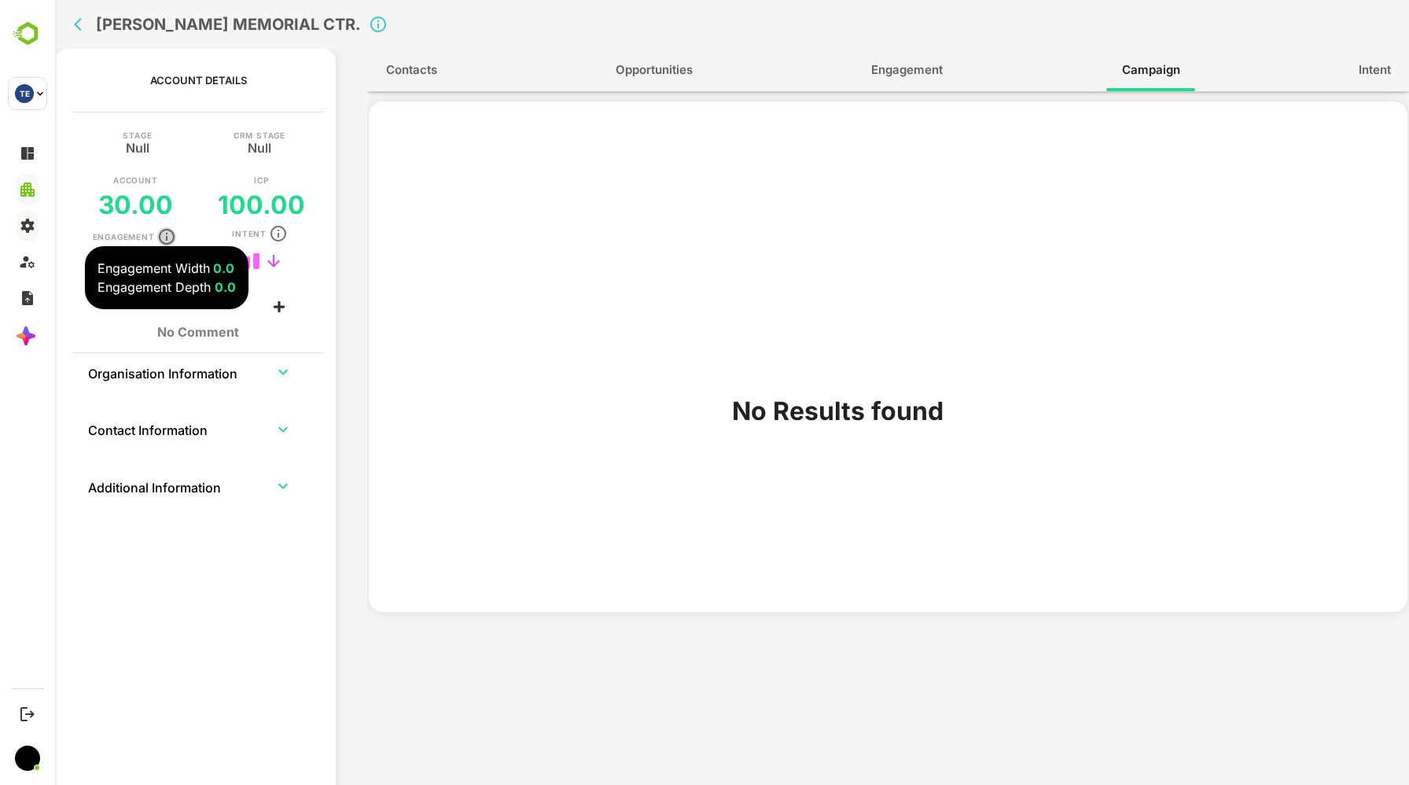
click at [168, 238] on icon "button" at bounding box center [166, 236] width 19 height 19
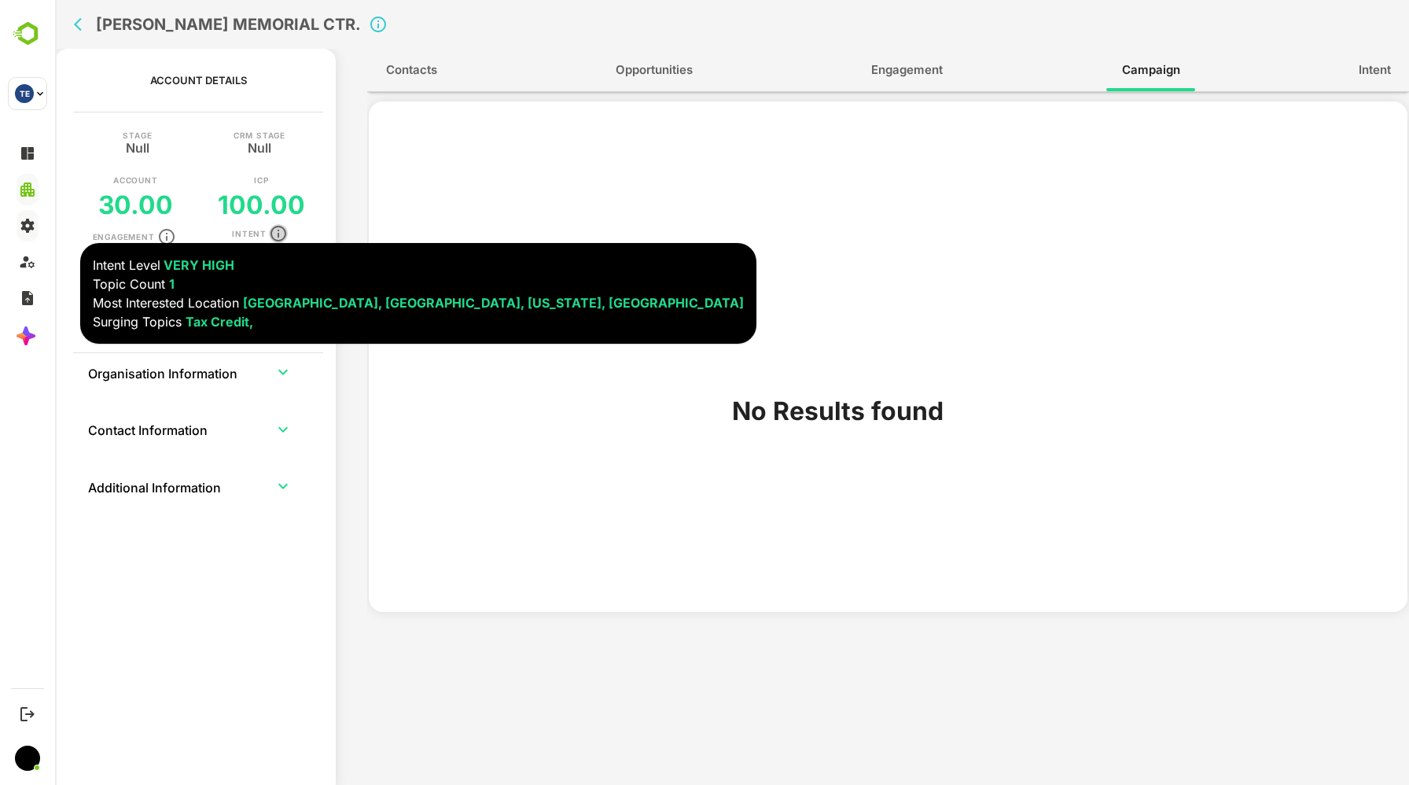
click at [280, 230] on icon "button" at bounding box center [278, 233] width 19 height 19
